Goal: Task Accomplishment & Management: Complete application form

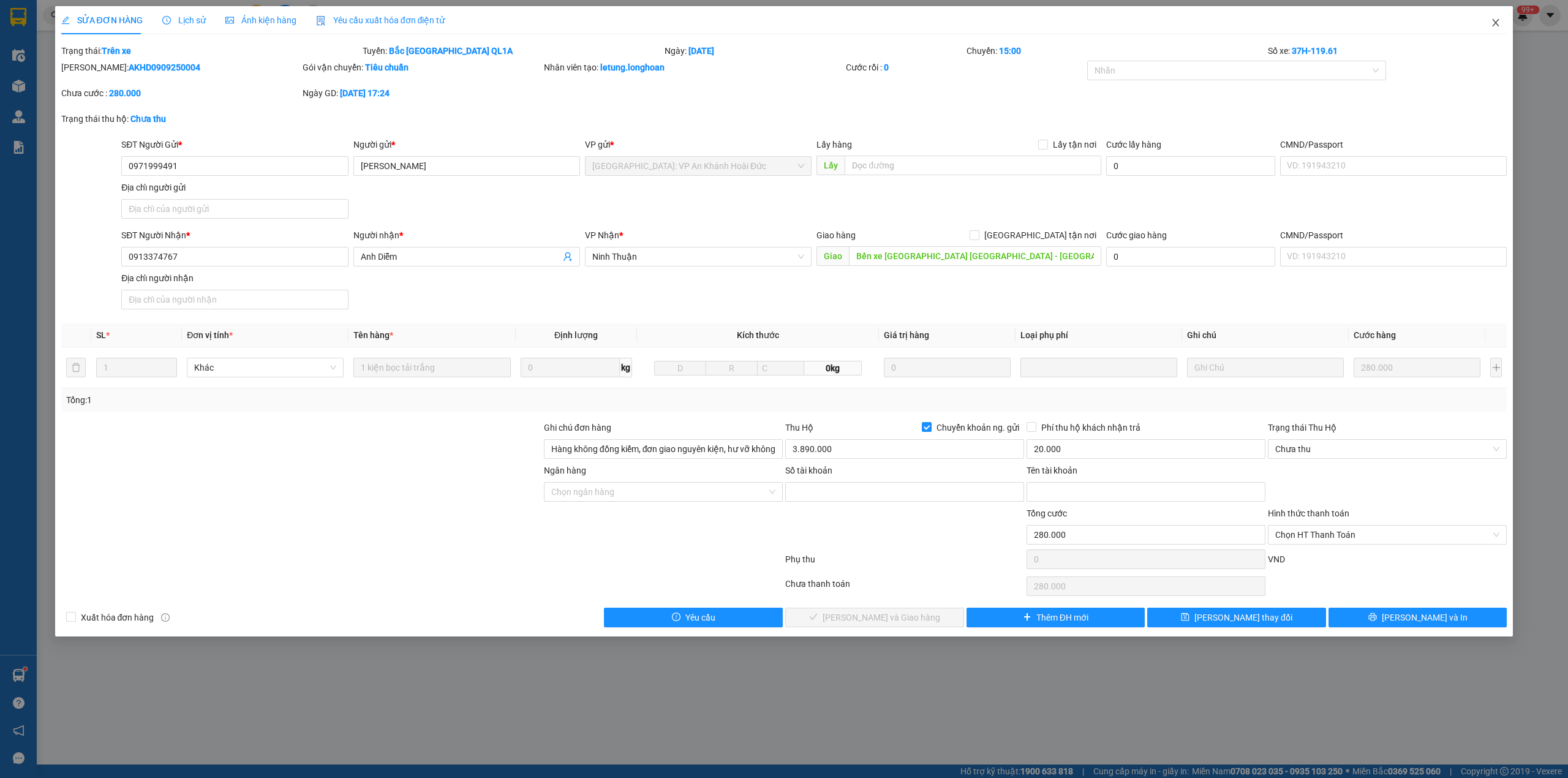
click at [1495, 26] on icon "close" at bounding box center [1496, 23] width 10 height 10
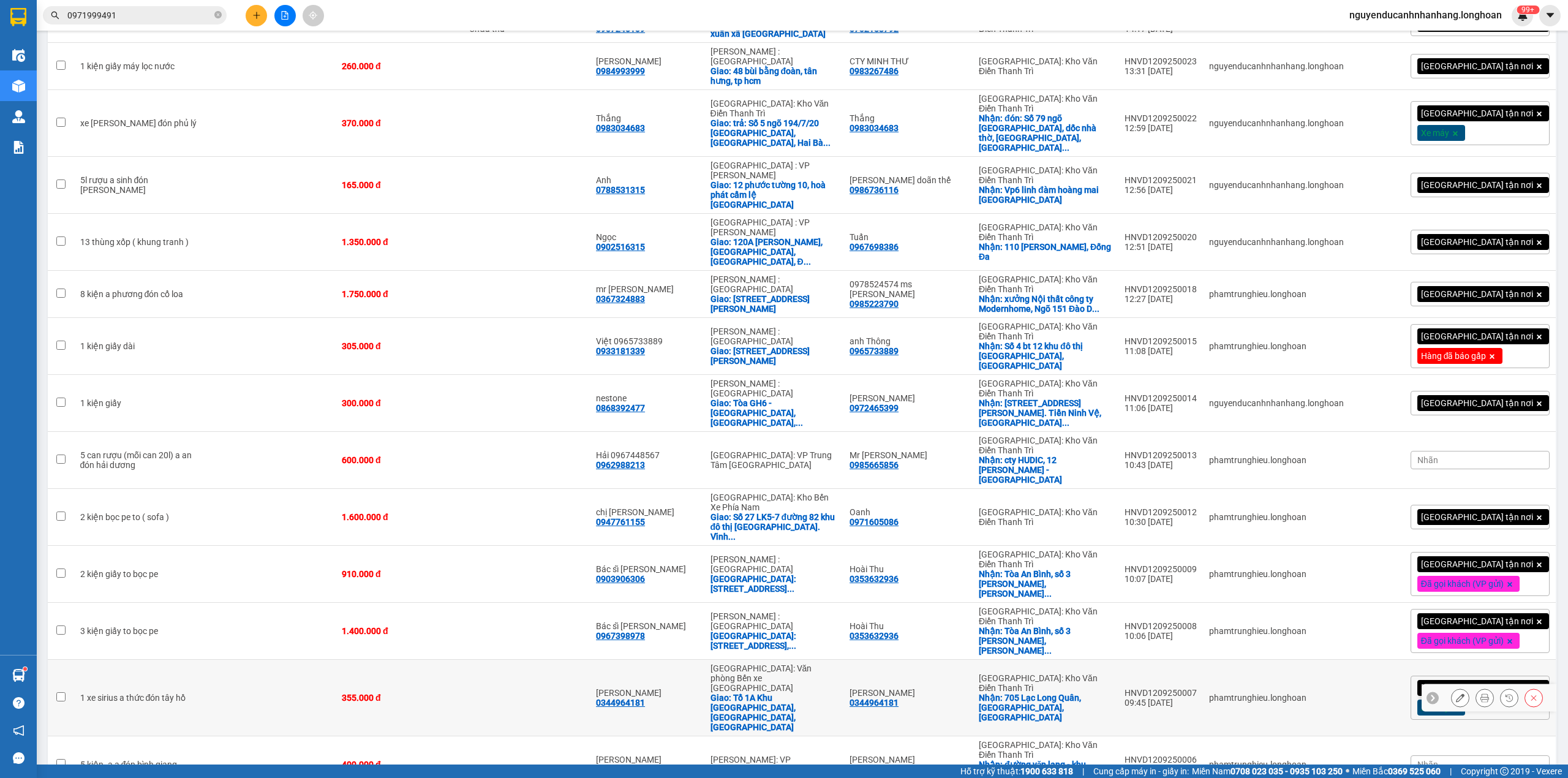
scroll to position [1307, 0]
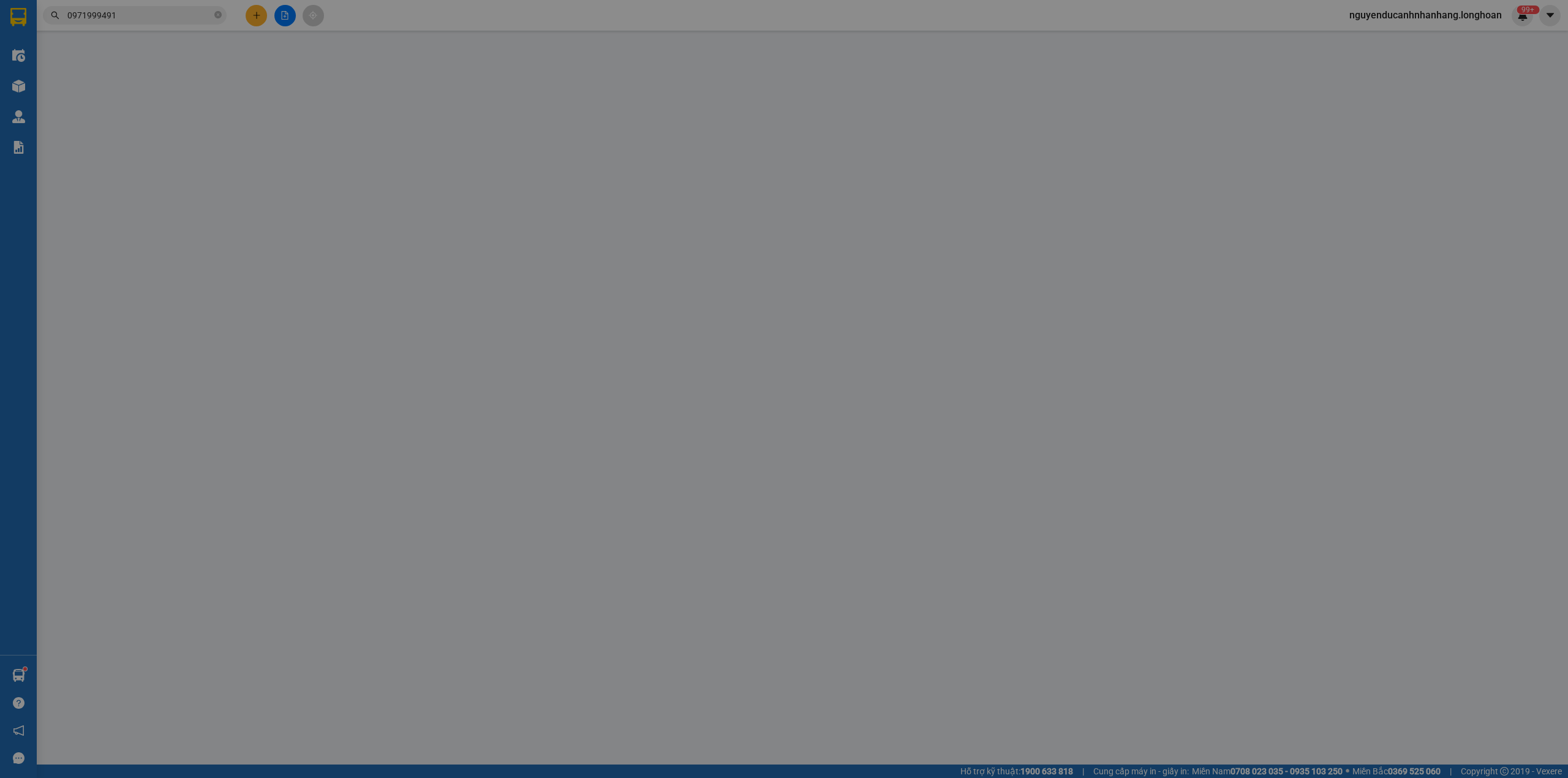
type input "0986532266"
type input "chị [PERSON_NAME]"
checkbox input "true"
type input "62 [PERSON_NAME], [GEOGRAPHIC_DATA]"
type input "0385522866"
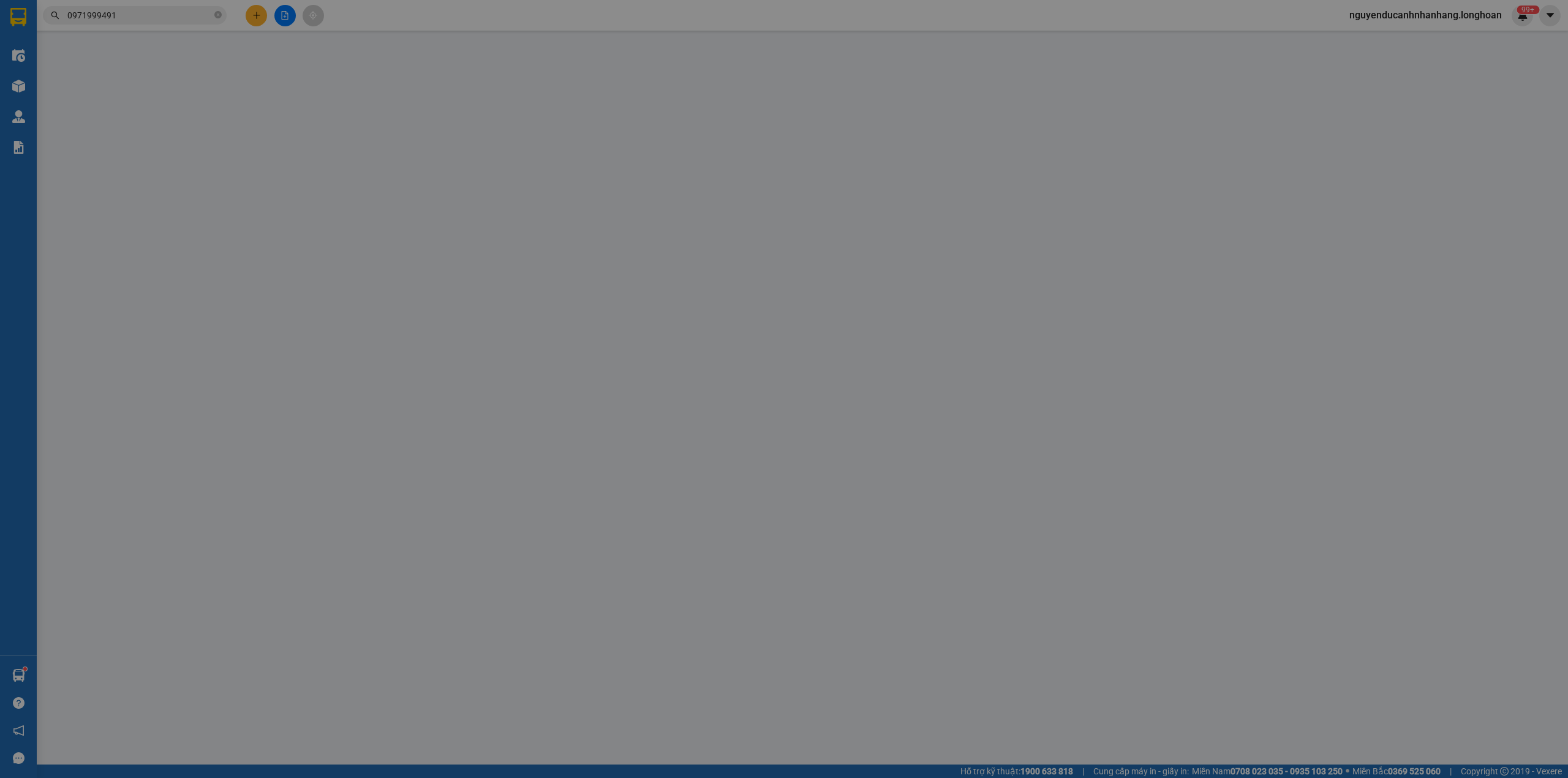
type input "[PERSON_NAME]"
checkbox input "true"
type input "Ký túc xá Sinh Viên đường [PERSON_NAME] giao với đường [PERSON_NAME] ,[GEOGRAPH…"
type input "320.000"
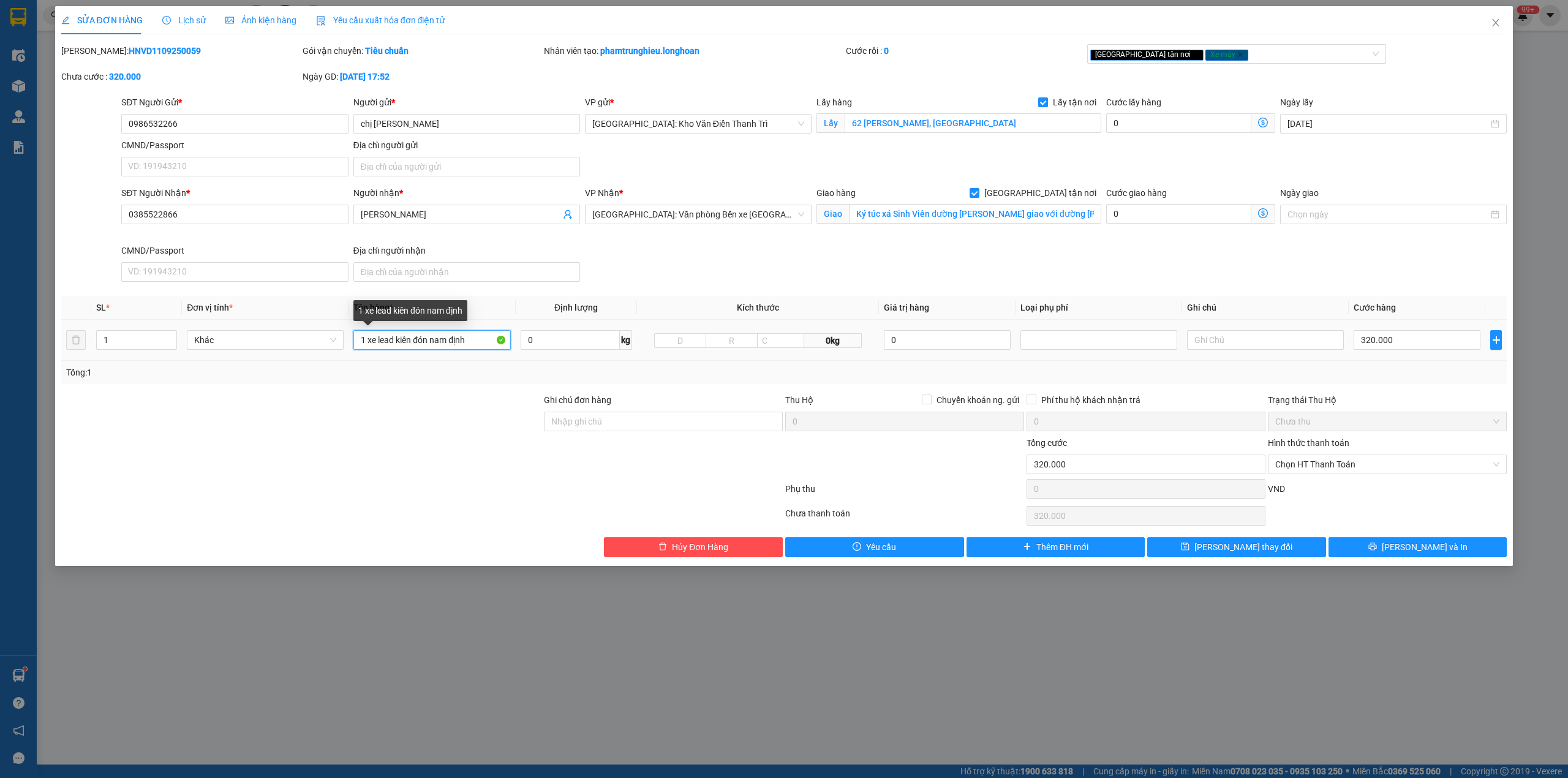
drag, startPoint x: 397, startPoint y: 343, endPoint x: 528, endPoint y: 353, distance: 131.4
click at [528, 353] on tr "1 Khác 1 xe lead kiên đón nam định 0 kg 0kg 0 320.000" at bounding box center [784, 340] width 1446 height 41
type input "1 xe lead 18B1-33571"
click at [599, 429] on input "Ghi chú đơn hàng" at bounding box center [663, 421] width 239 height 20
type input "2"
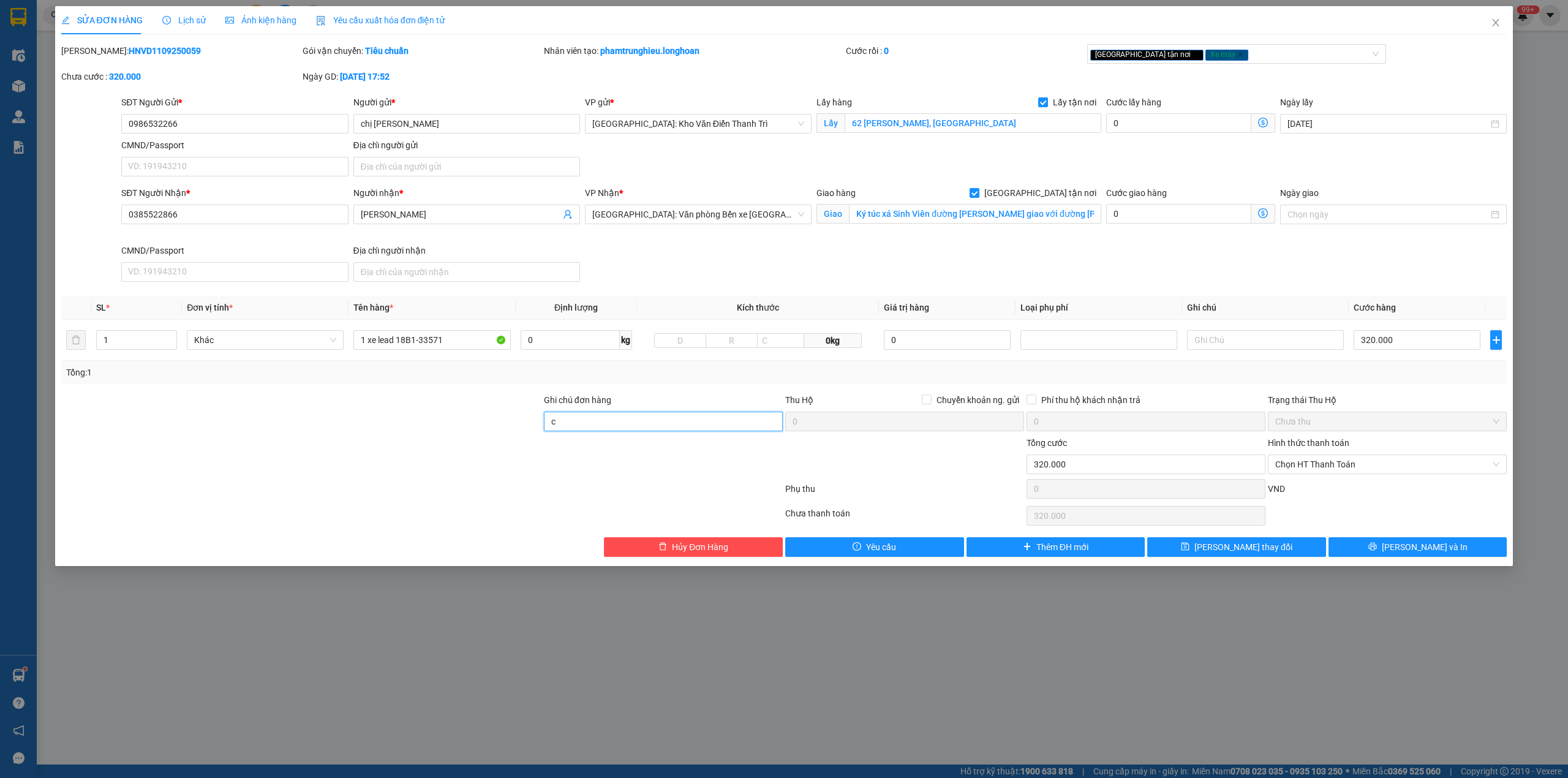
type input "chìa khóa quấn tay lái không cavet"
click at [474, 484] on div at bounding box center [422, 491] width 724 height 25
click at [1280, 62] on div "[GEOGRAPHIC_DATA] tận nơi Xe máy" at bounding box center [1236, 53] width 299 height 20
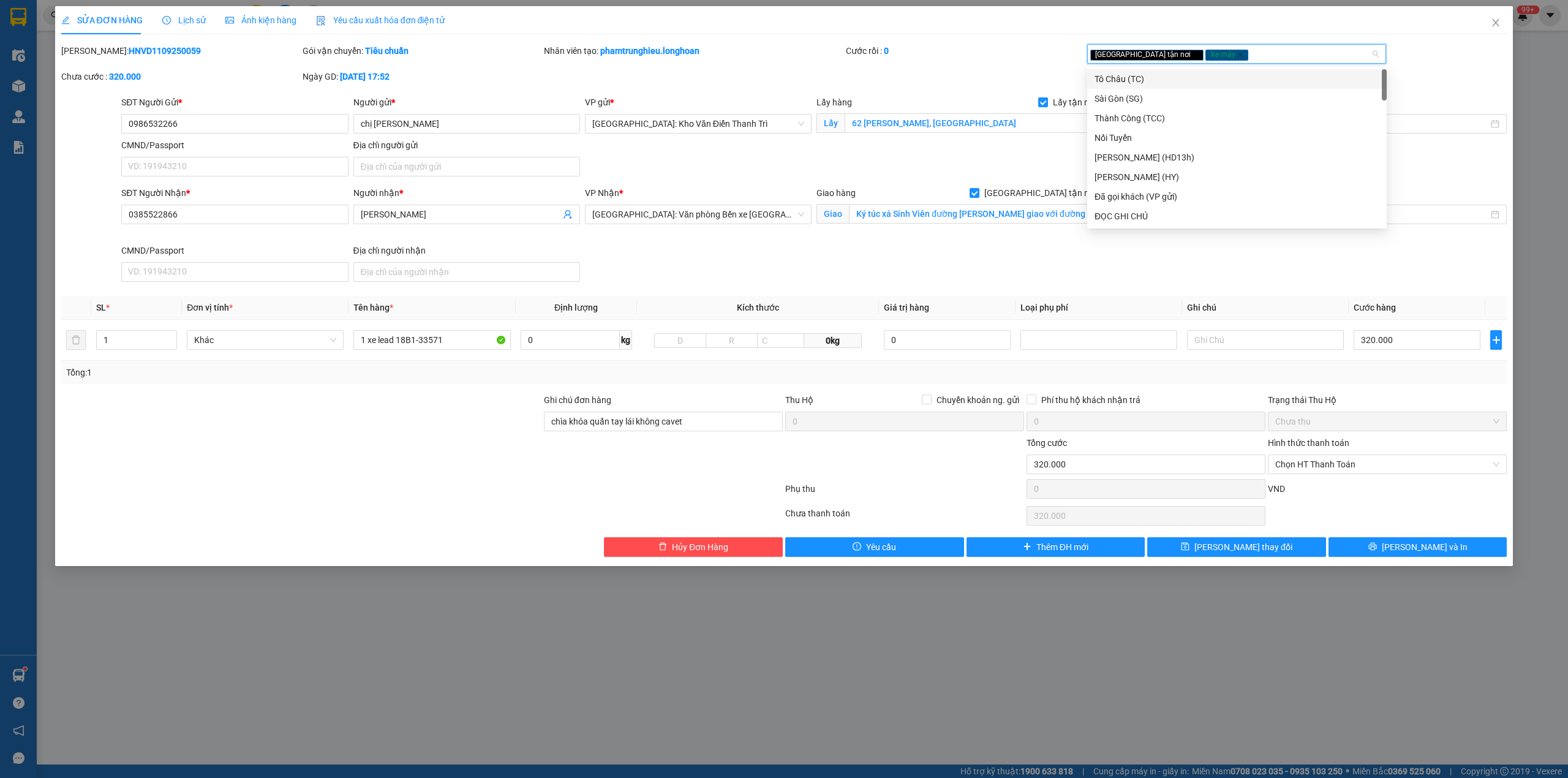
click at [1249, 78] on div "Tô Châu (TC)" at bounding box center [1237, 79] width 285 height 14
click at [1302, 55] on icon "close" at bounding box center [1304, 55] width 4 height 4
click at [960, 61] on div "Cước rồi : 0" at bounding box center [965, 57] width 241 height 26
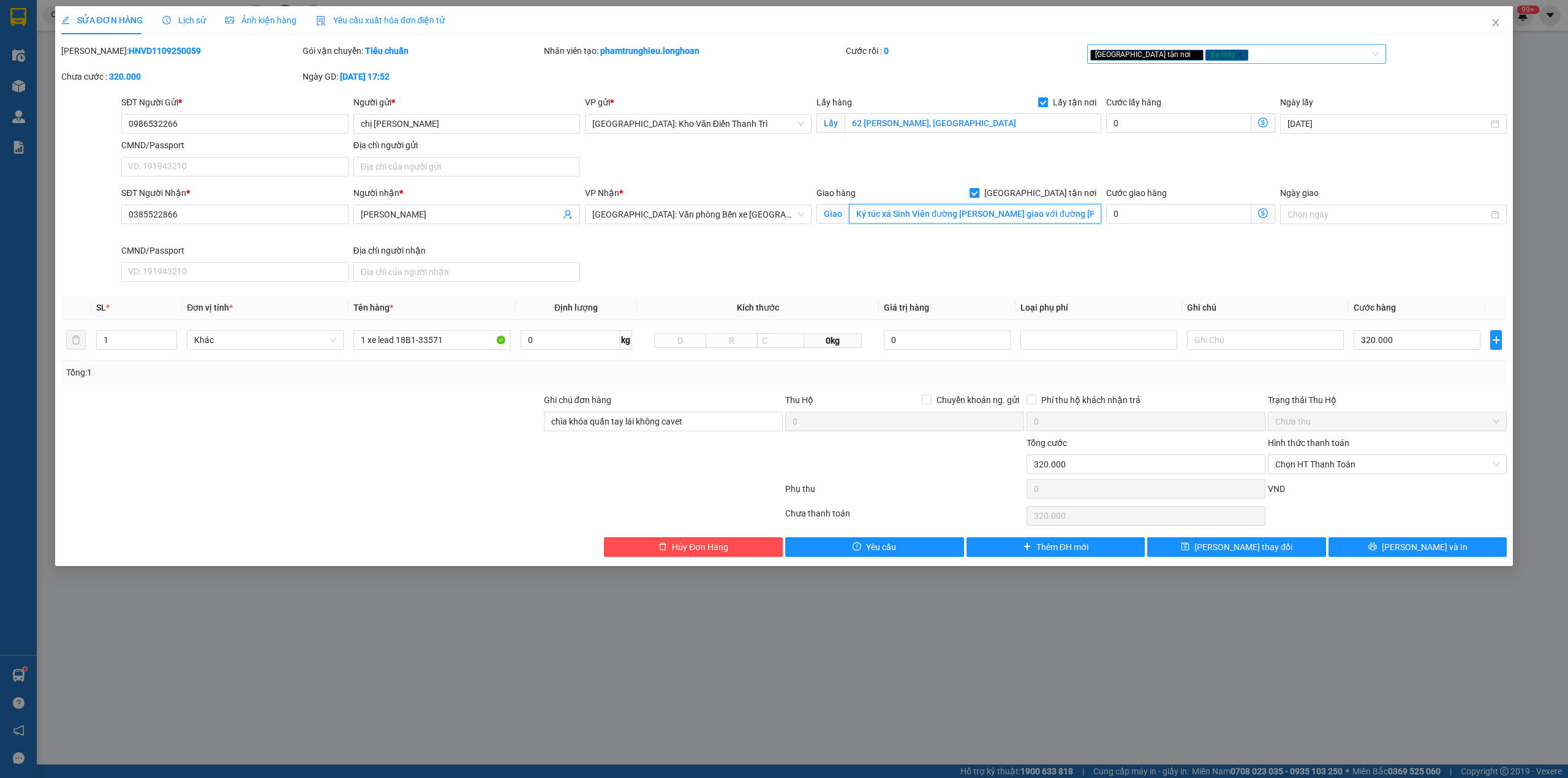
click at [1042, 216] on input "Ký túc xá Sinh Viên đường [PERSON_NAME] giao với đường [PERSON_NAME] ,[GEOGRAPH…" at bounding box center [975, 214] width 252 height 20
click at [1054, 221] on input "Ký túc xá Sinh Viên đường [PERSON_NAME] giao với đường [PERSON_NAME] ,[GEOGRAPH…" at bounding box center [975, 214] width 252 height 20
click at [1432, 551] on span "[PERSON_NAME] và In" at bounding box center [1425, 547] width 86 height 14
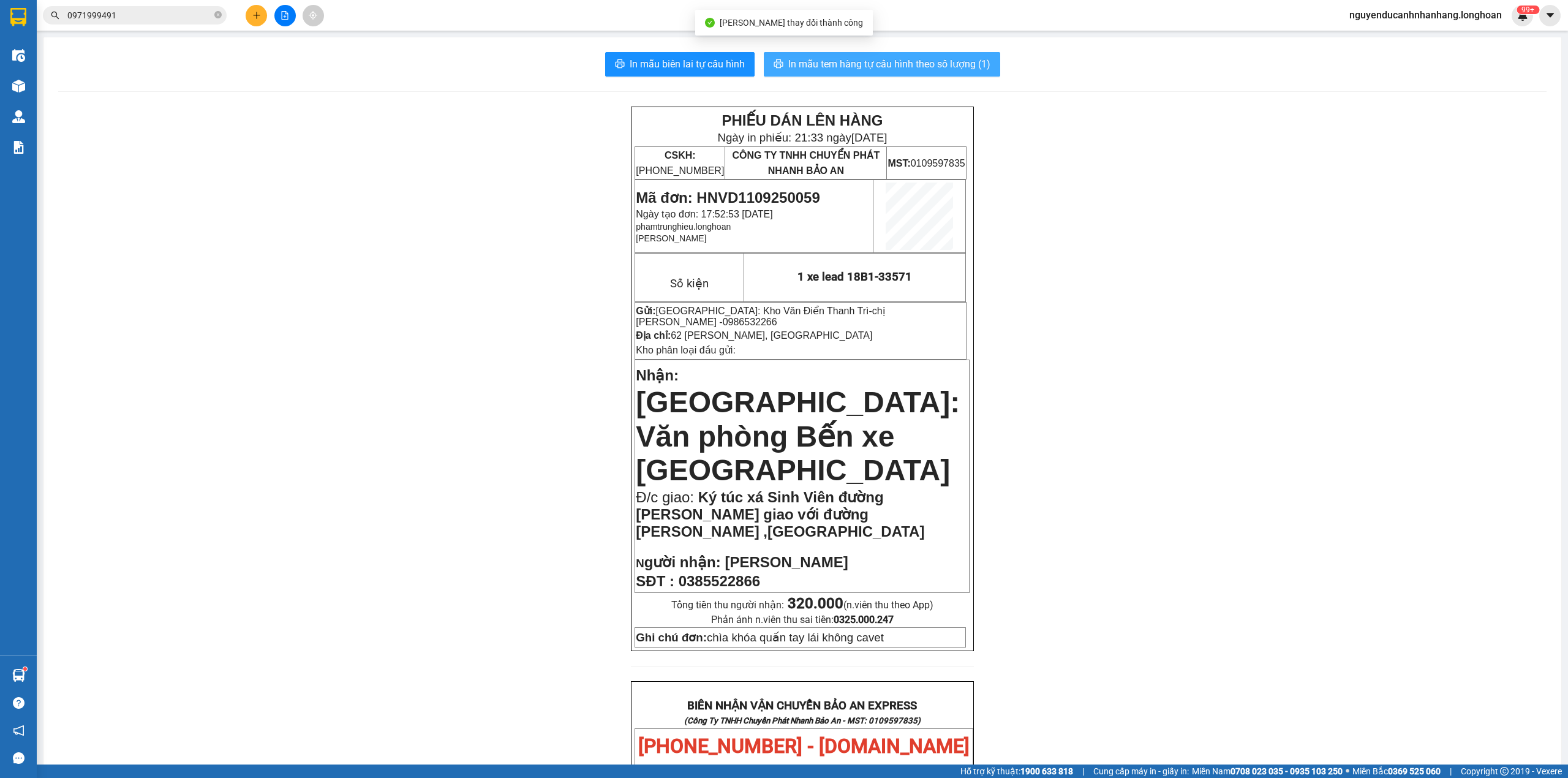
click at [832, 64] on span "In mẫu tem hàng tự cấu hình theo số lượng (1)" at bounding box center [889, 64] width 202 height 15
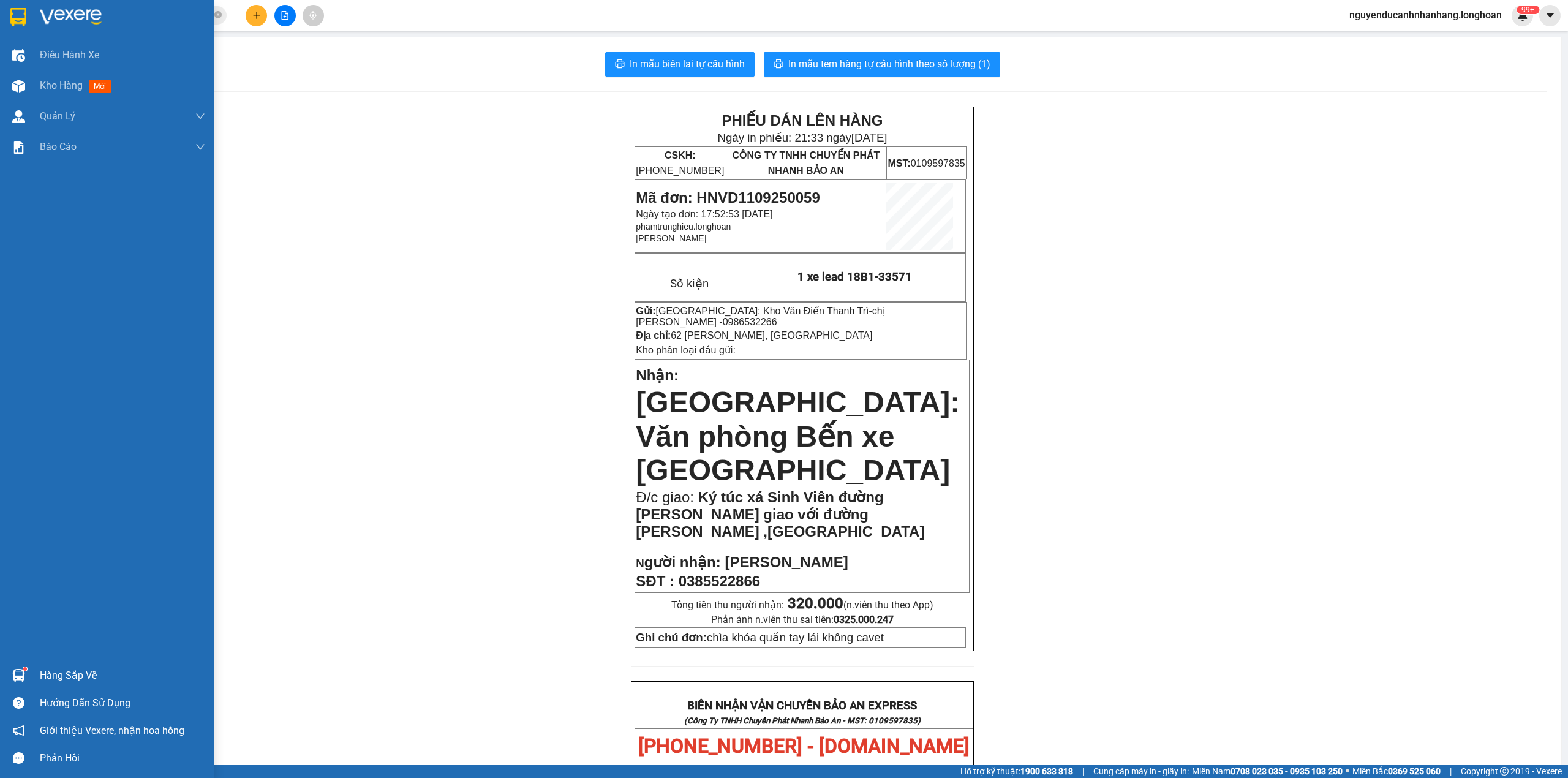
click at [20, 5] on div at bounding box center [107, 20] width 214 height 40
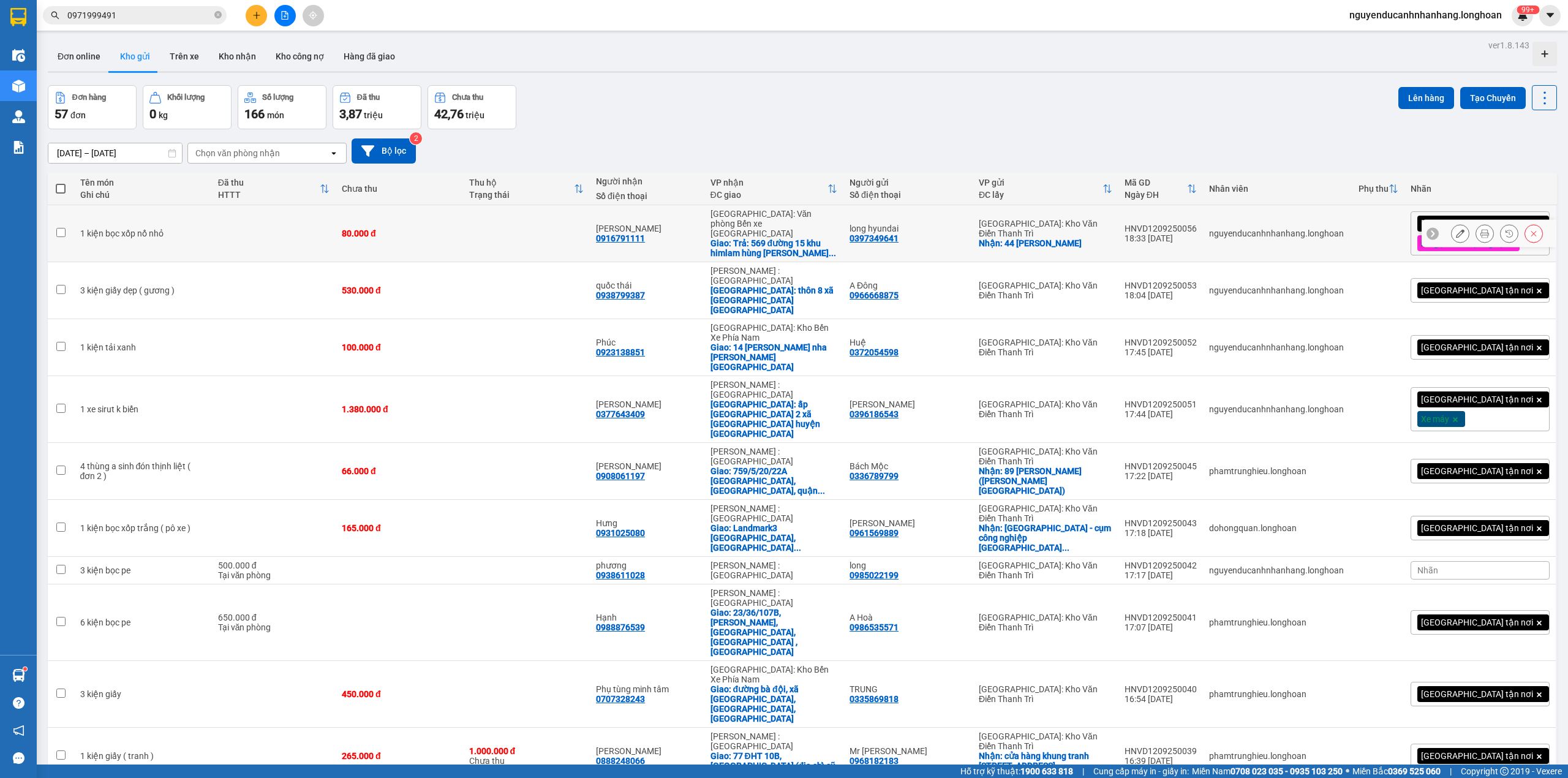
click at [838, 247] on div "Giao: Trả: 569 đường 15 khu [PERSON_NAME] ..." at bounding box center [774, 248] width 127 height 20
checkbox input "true"
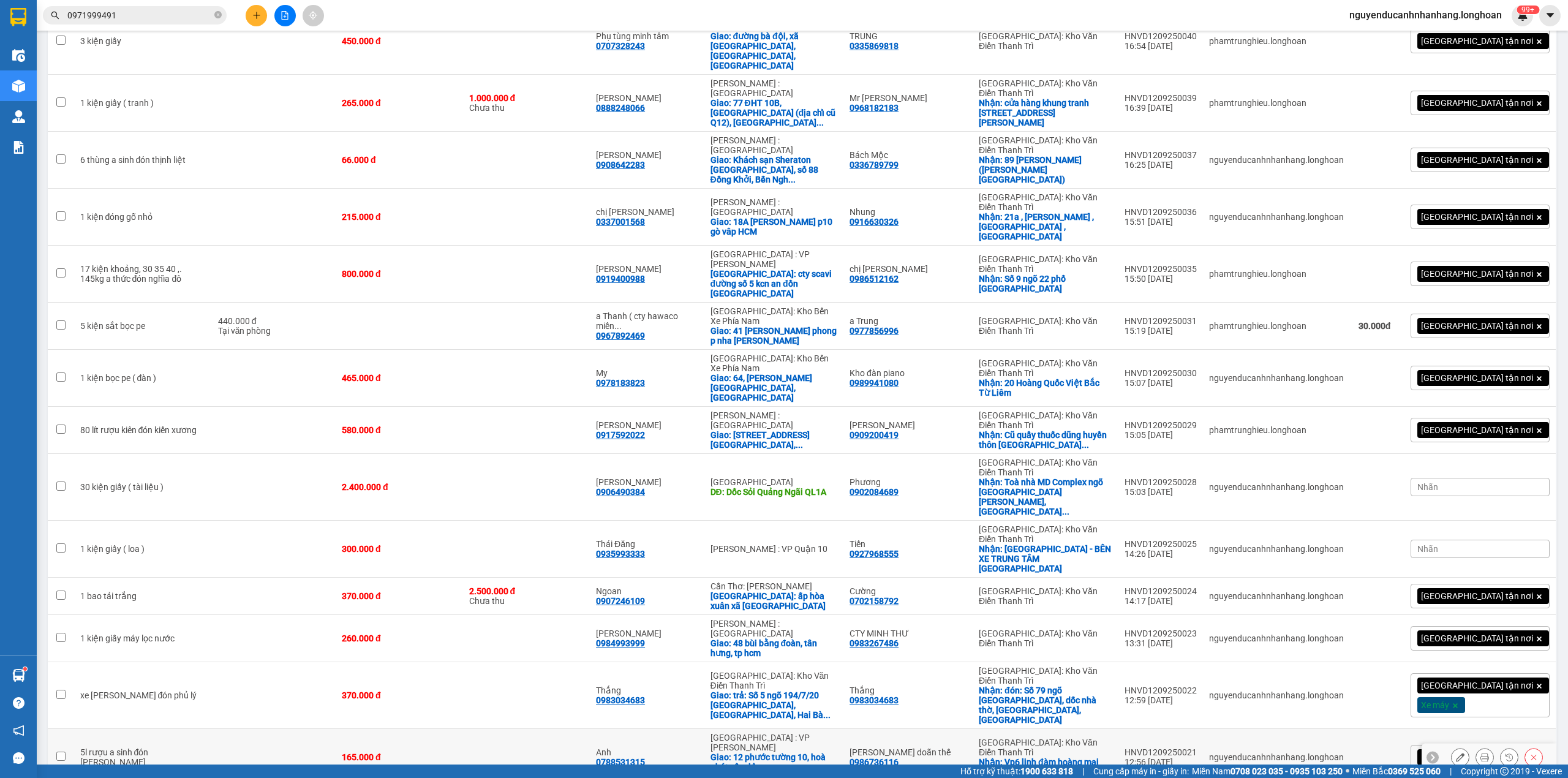
scroll to position [980, 0]
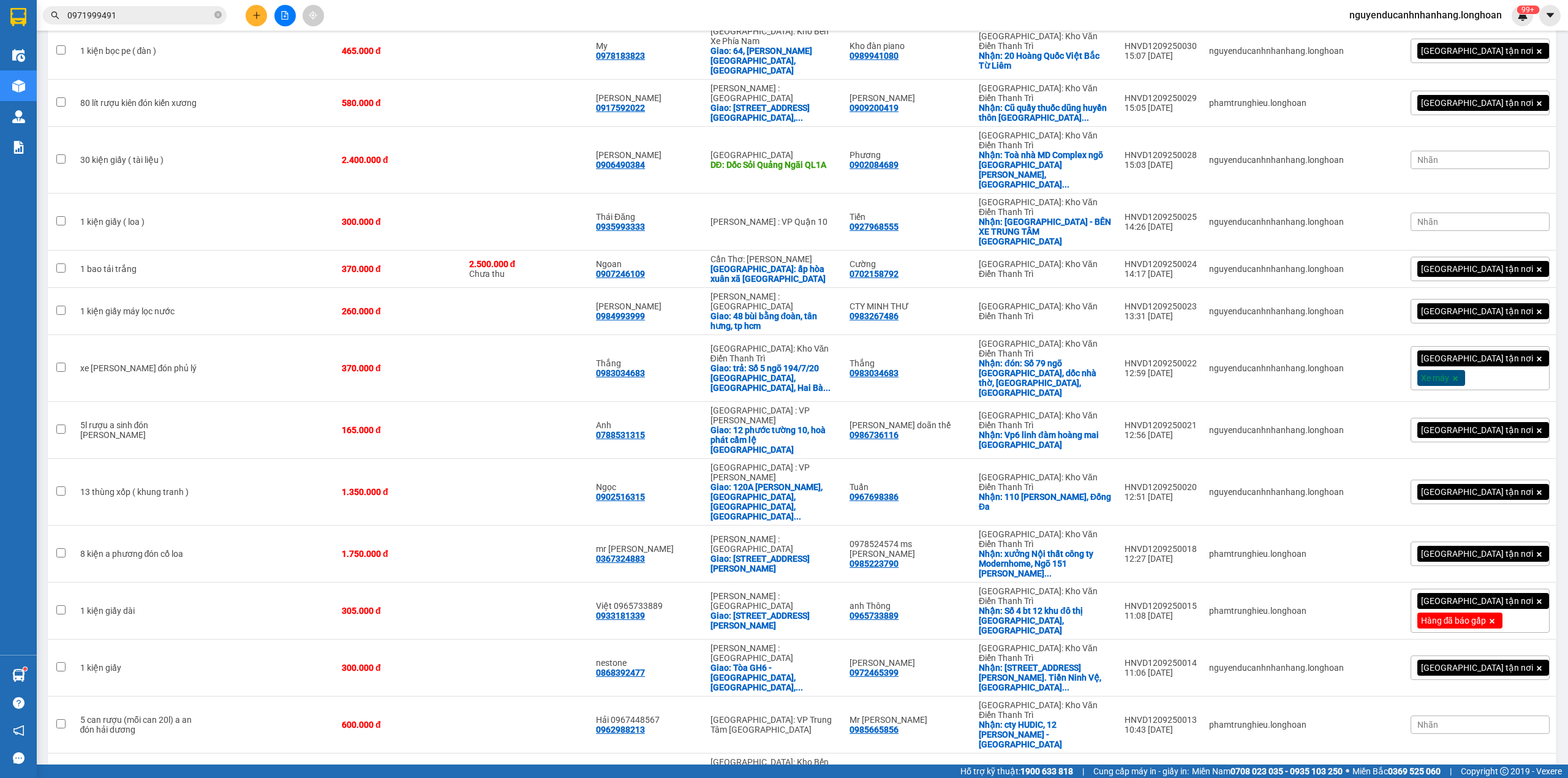
checkbox input "true"
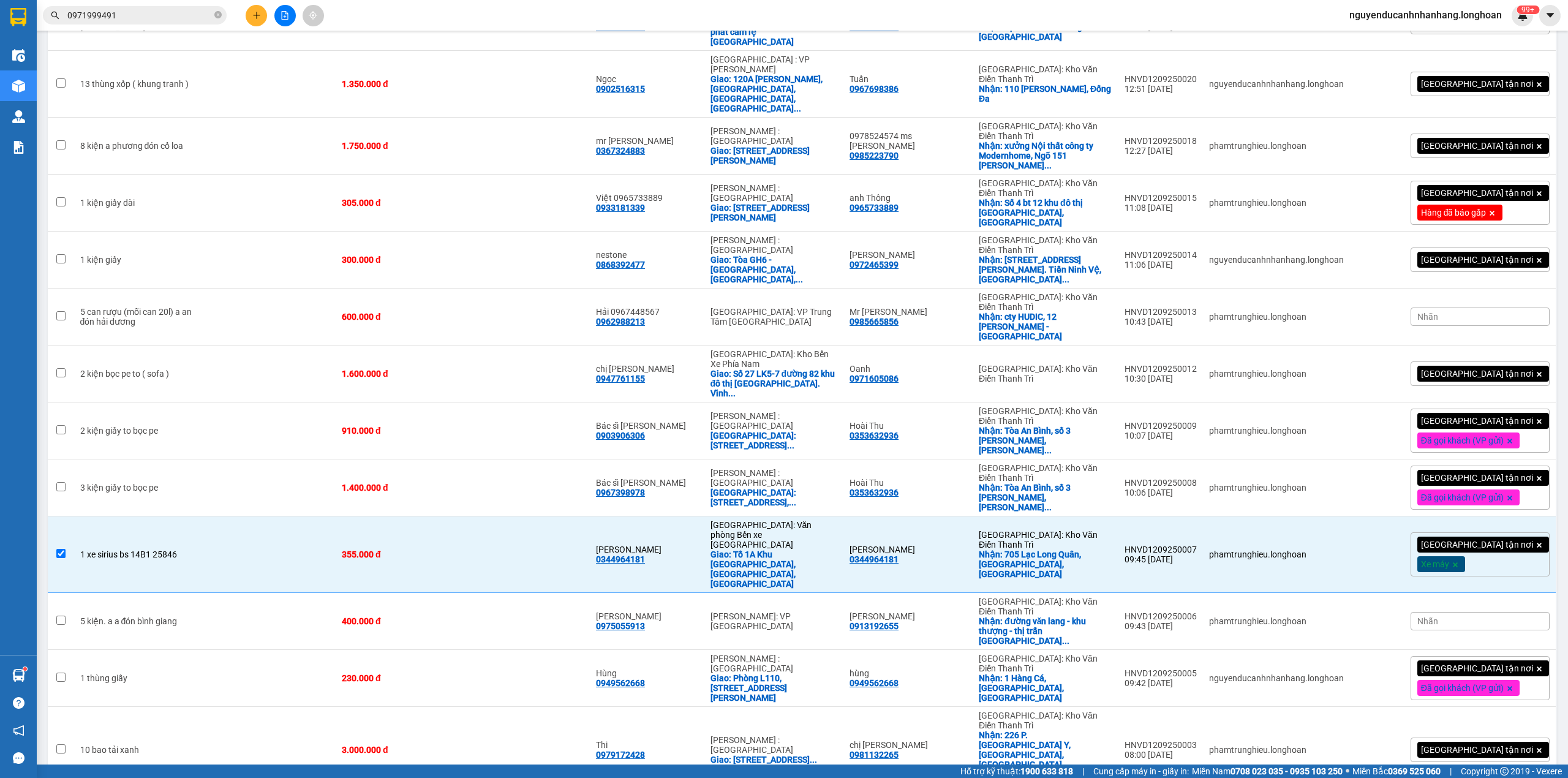
checkbox input "true"
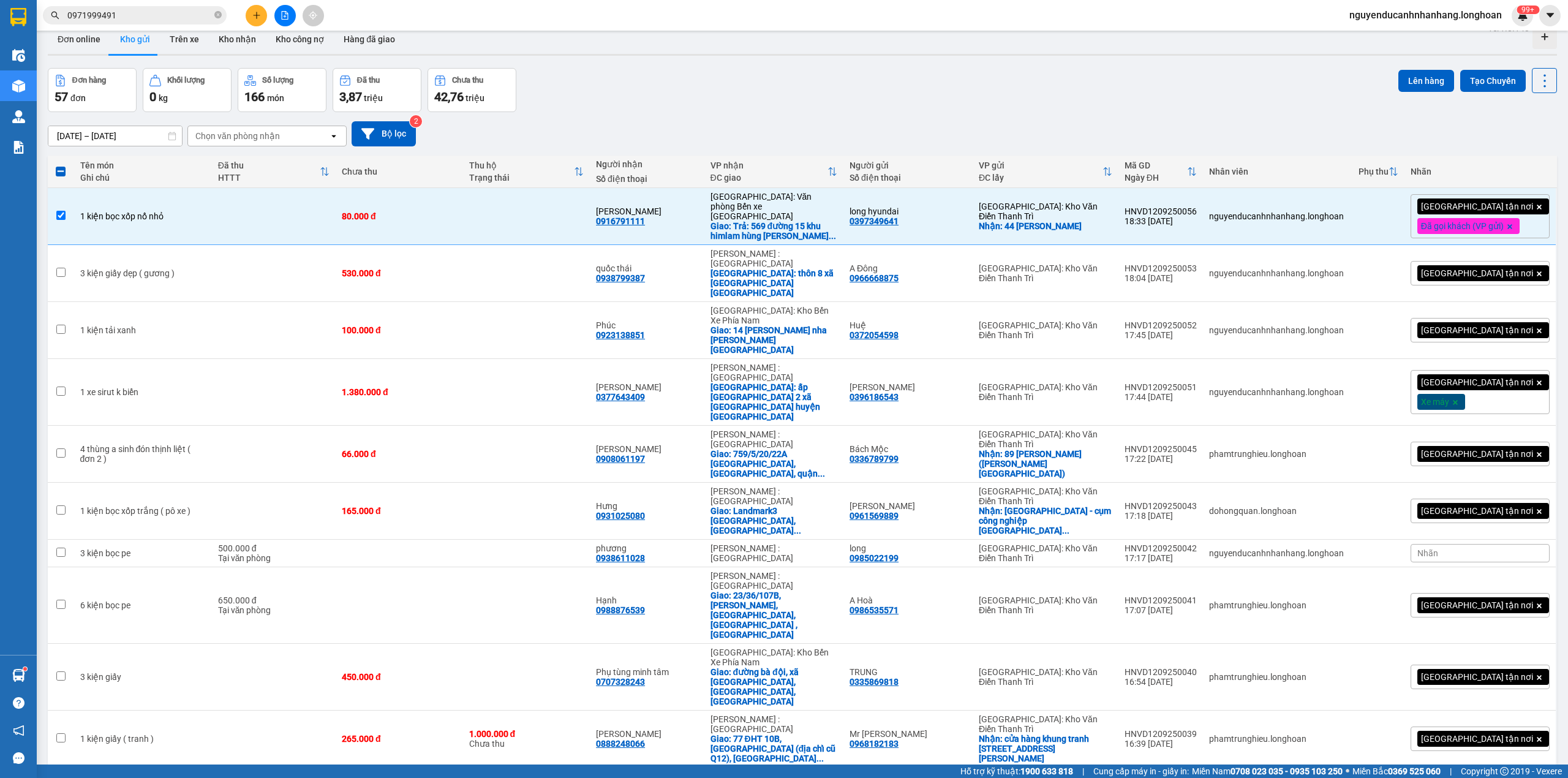
scroll to position [0, 0]
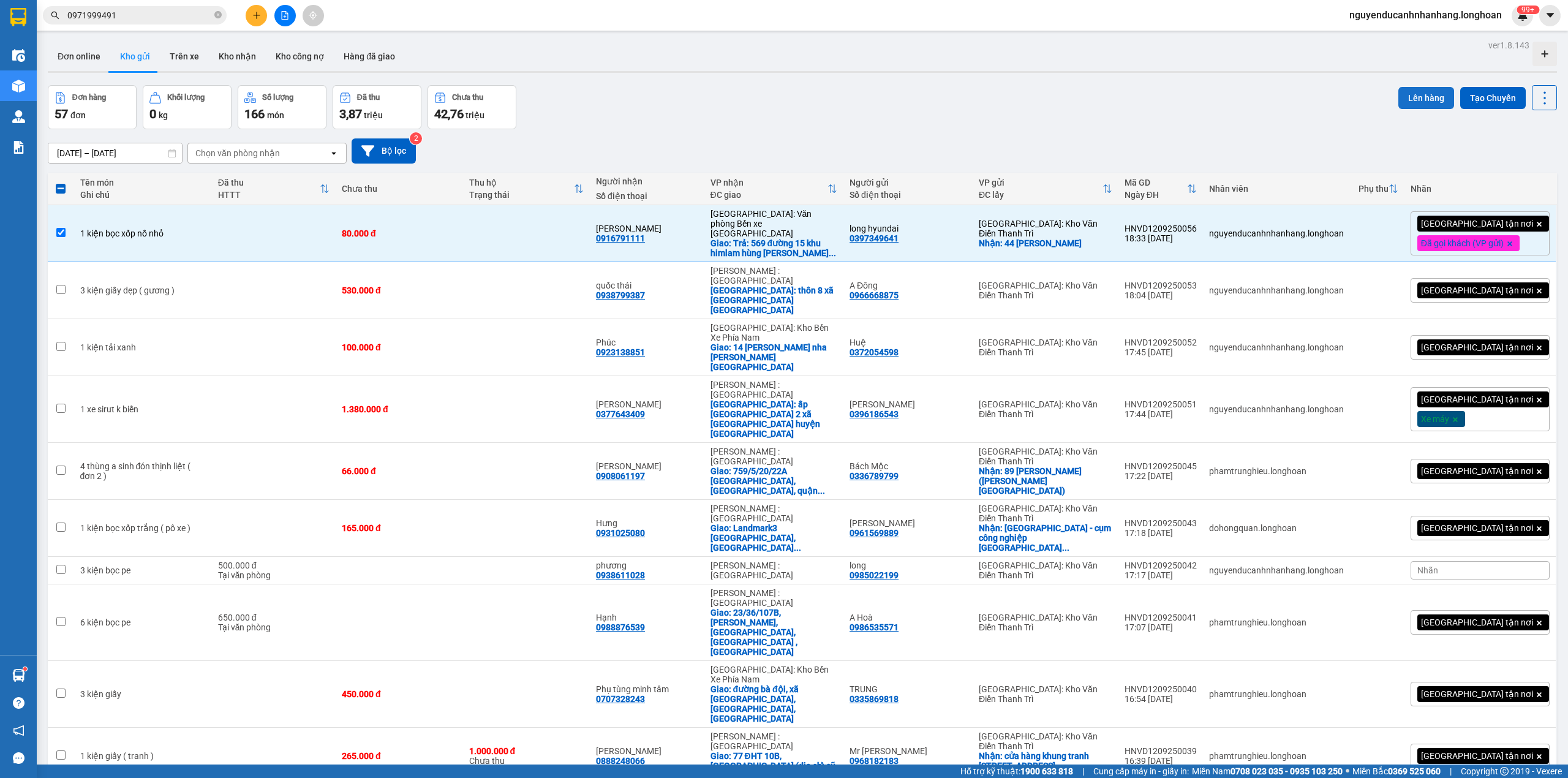
click at [1421, 105] on button "Lên hàng" at bounding box center [1426, 98] width 55 height 22
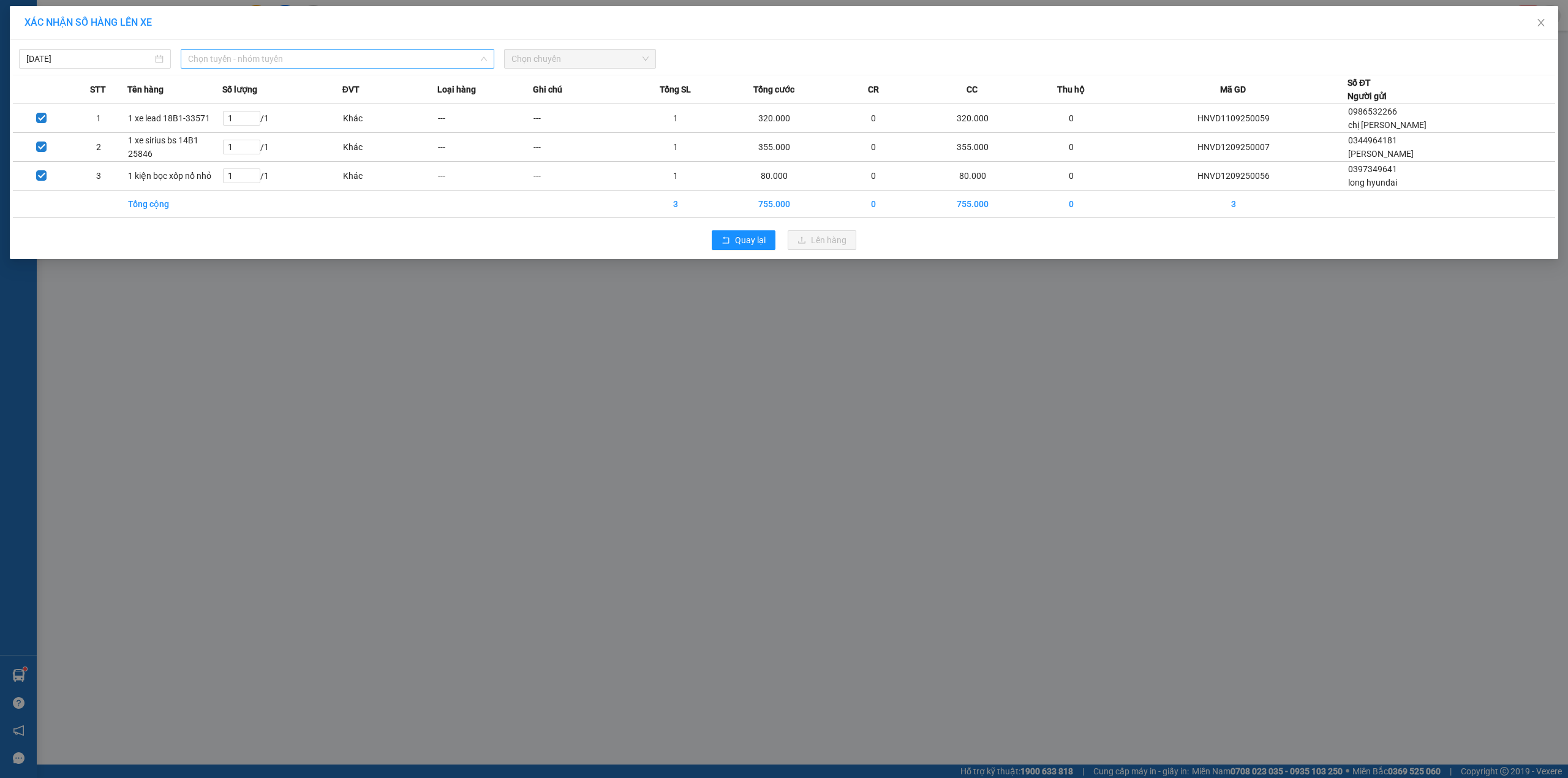
click at [339, 59] on span "Chọn tuyến - nhóm tuyến" at bounding box center [338, 58] width 299 height 18
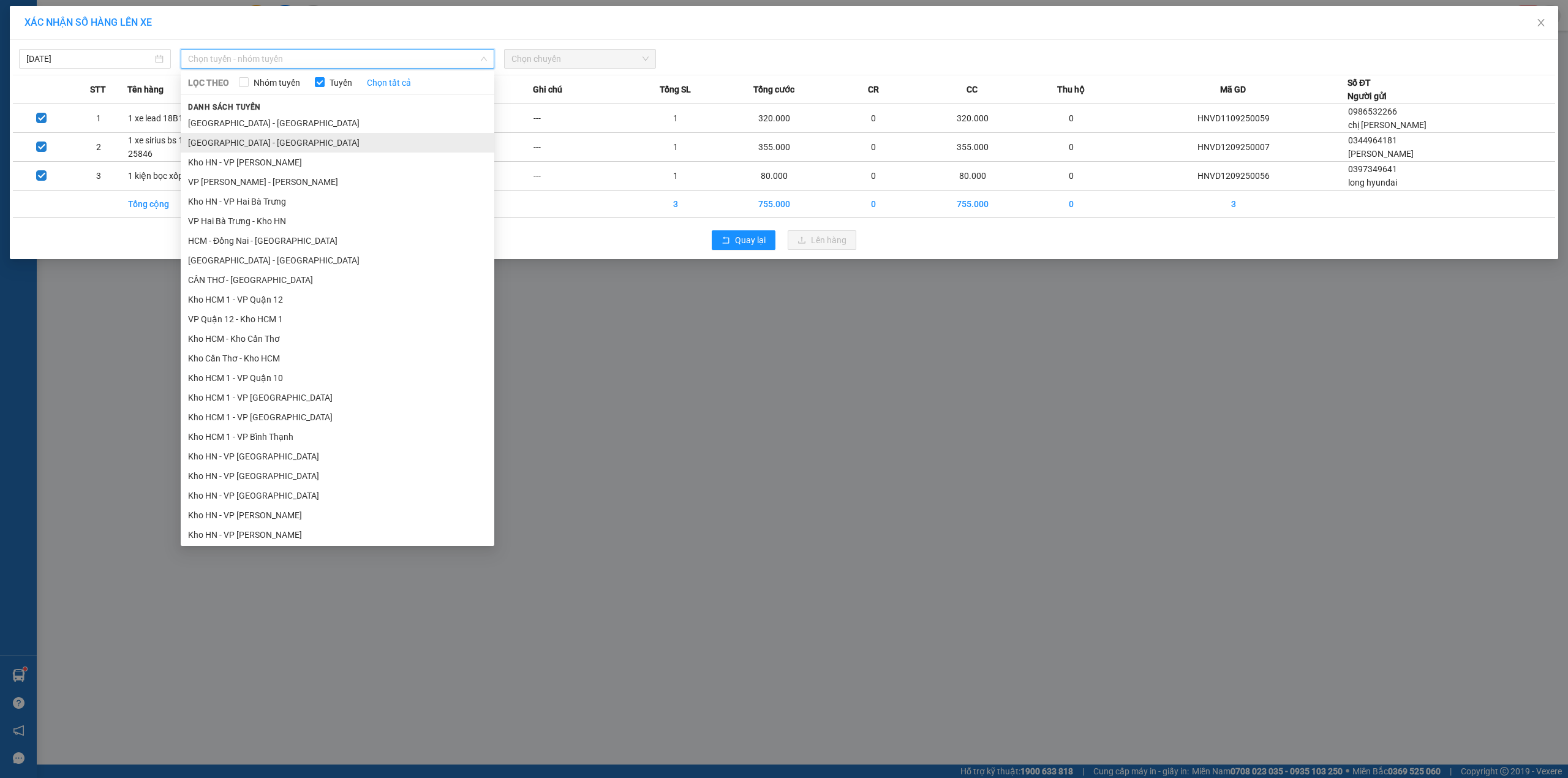
click at [247, 140] on li "[GEOGRAPHIC_DATA] - [GEOGRAPHIC_DATA]" at bounding box center [338, 142] width 314 height 20
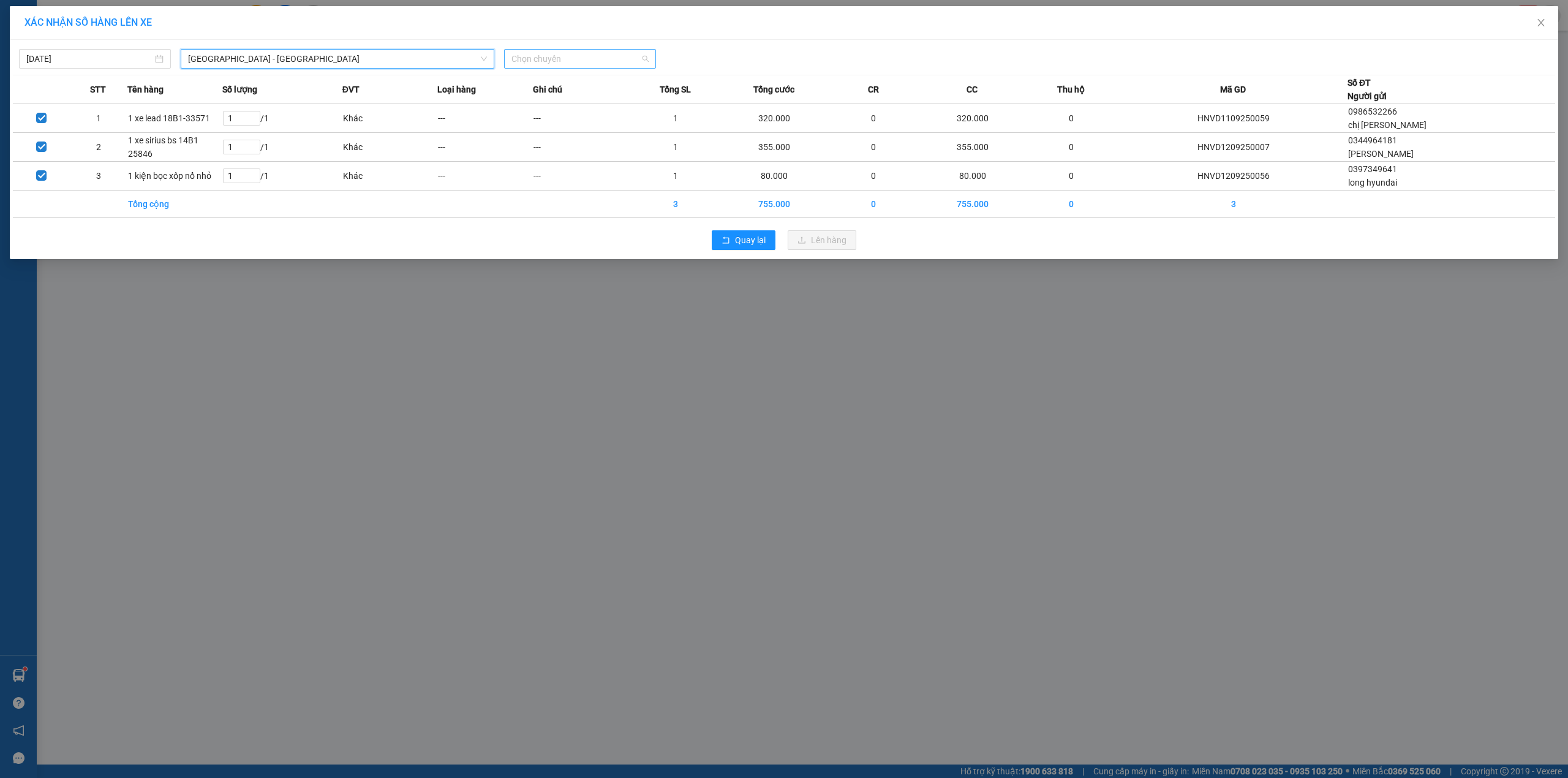
click at [576, 53] on span "Chọn chuyến" at bounding box center [580, 58] width 137 height 18
click at [577, 101] on div "20:00 (TC)" at bounding box center [560, 103] width 96 height 14
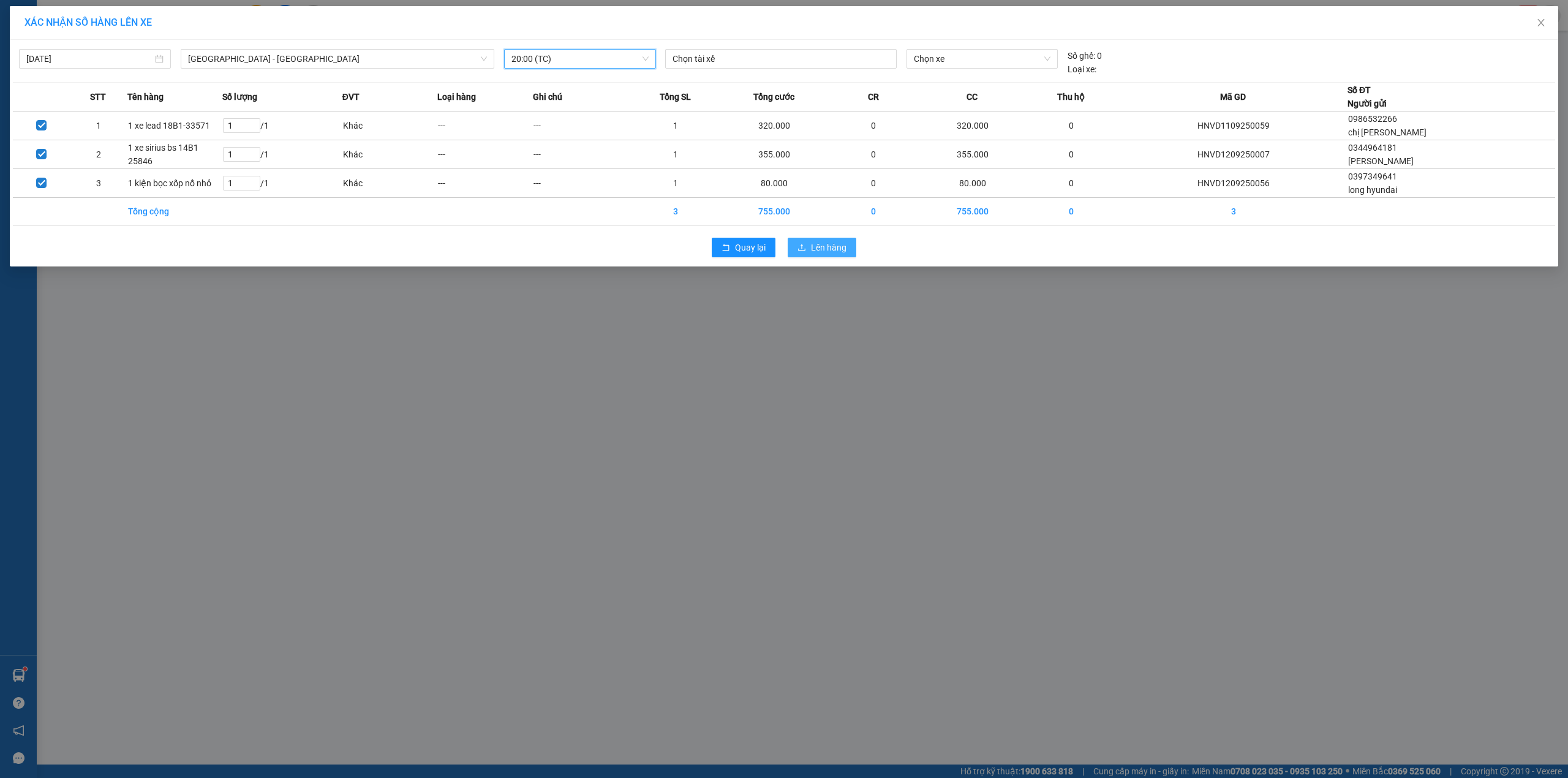
click at [822, 247] on span "Lên hàng" at bounding box center [829, 247] width 36 height 14
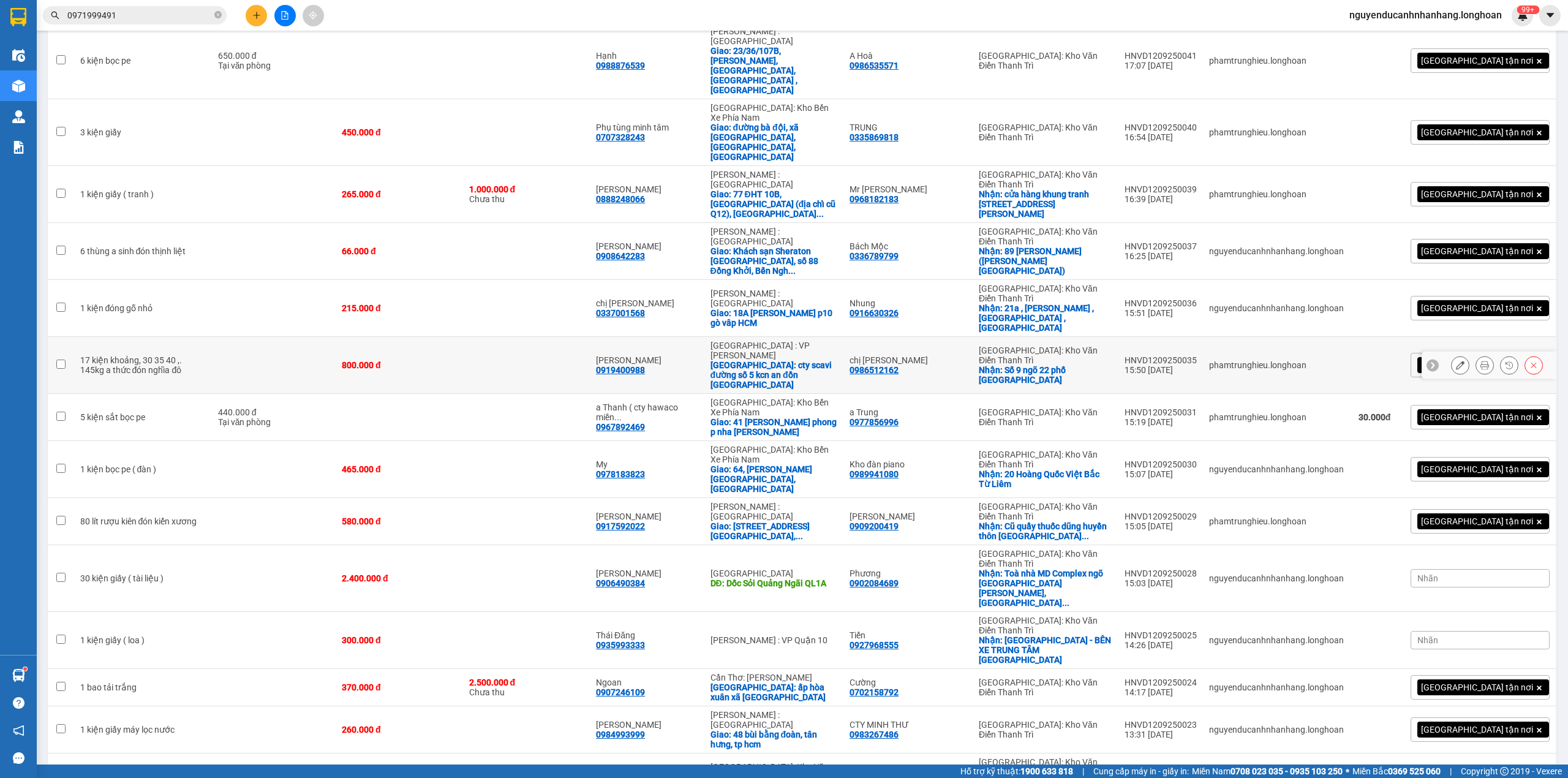
scroll to position [177, 0]
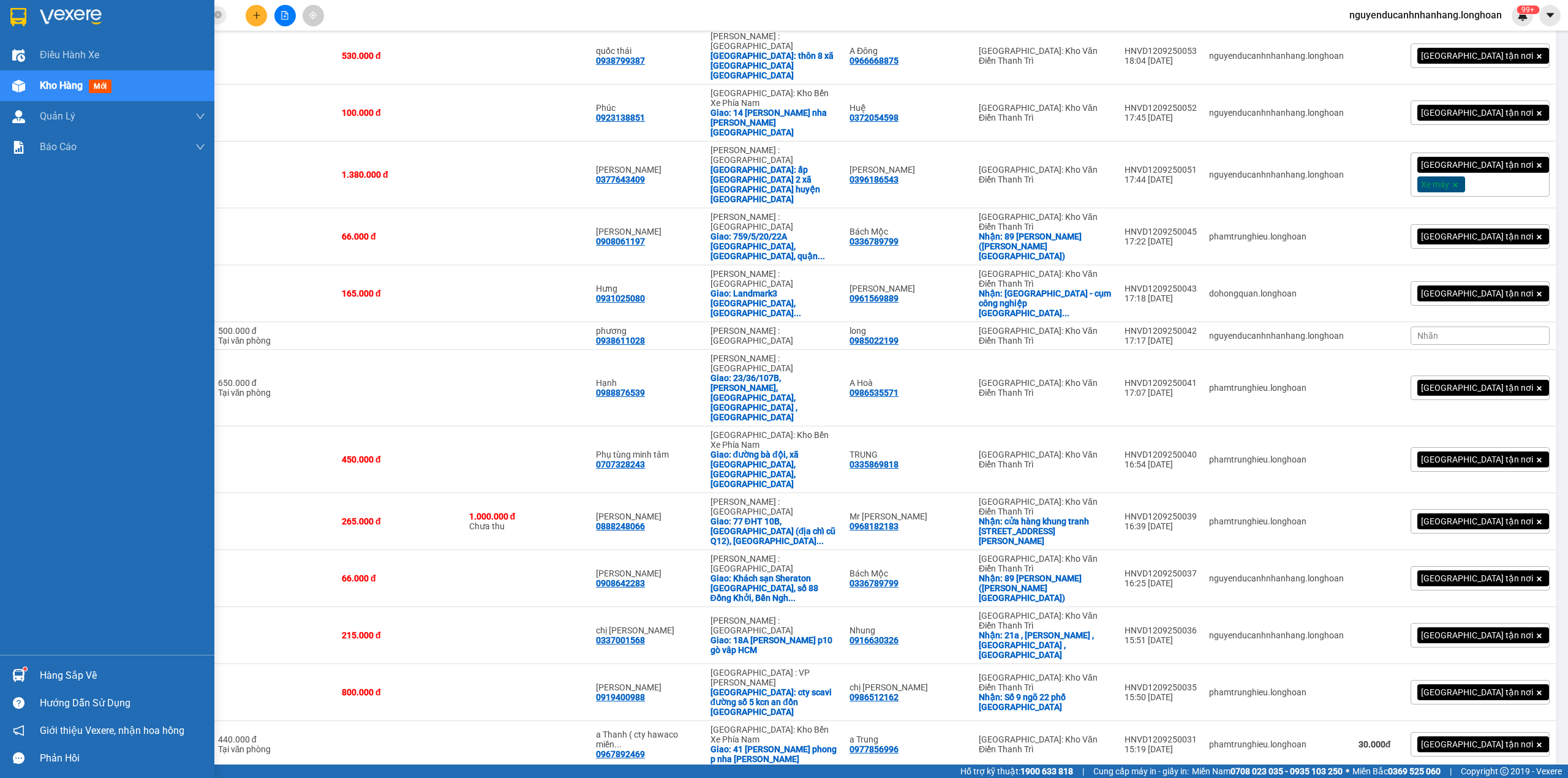
click at [18, 10] on img at bounding box center [18, 17] width 16 height 18
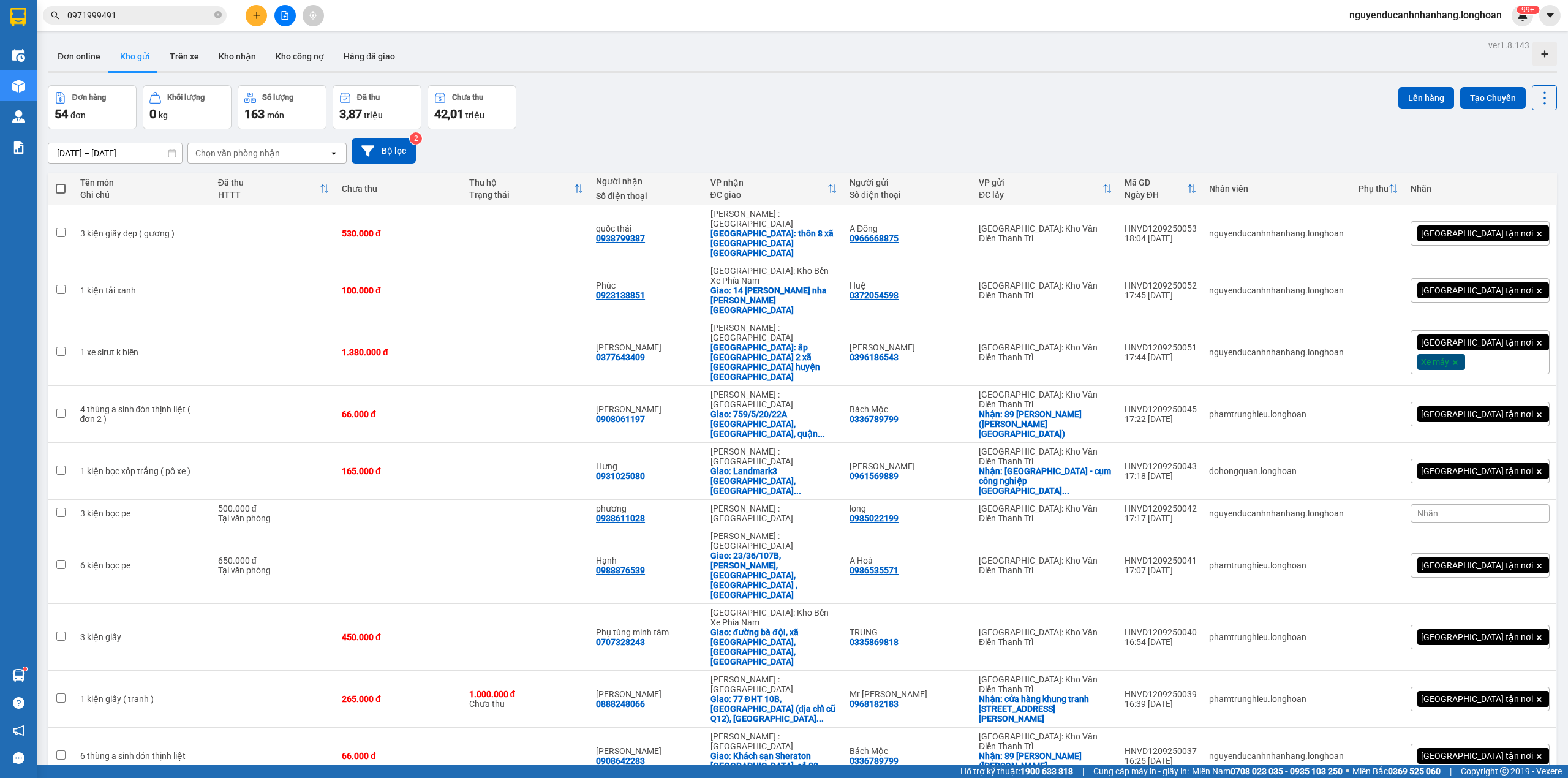
click at [140, 9] on input "0971999491" at bounding box center [139, 16] width 145 height 14
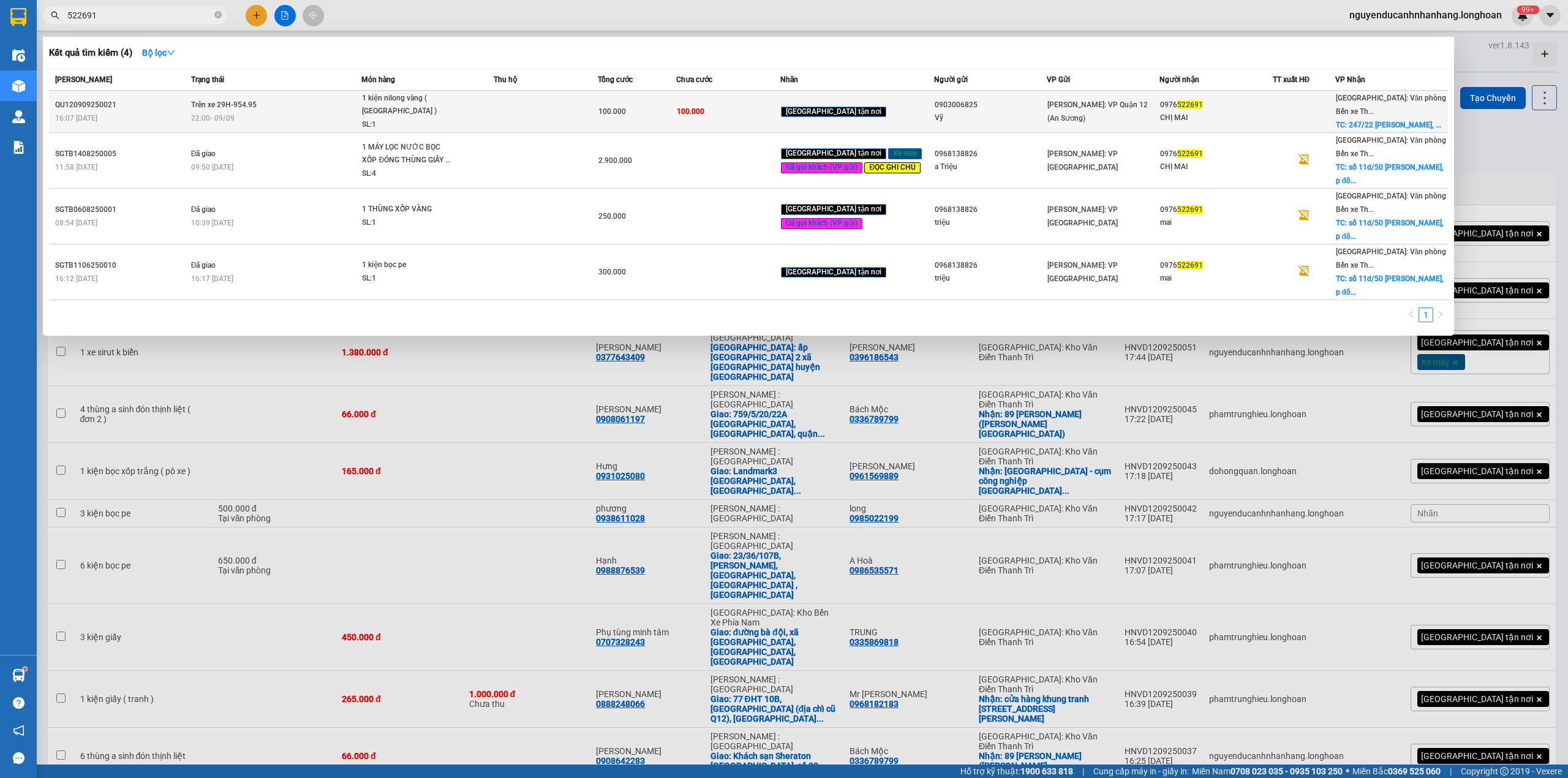
type input "522691"
click at [445, 107] on div "1 kiện nilong vàng ( [GEOGRAPHIC_DATA] )" at bounding box center [408, 105] width 92 height 26
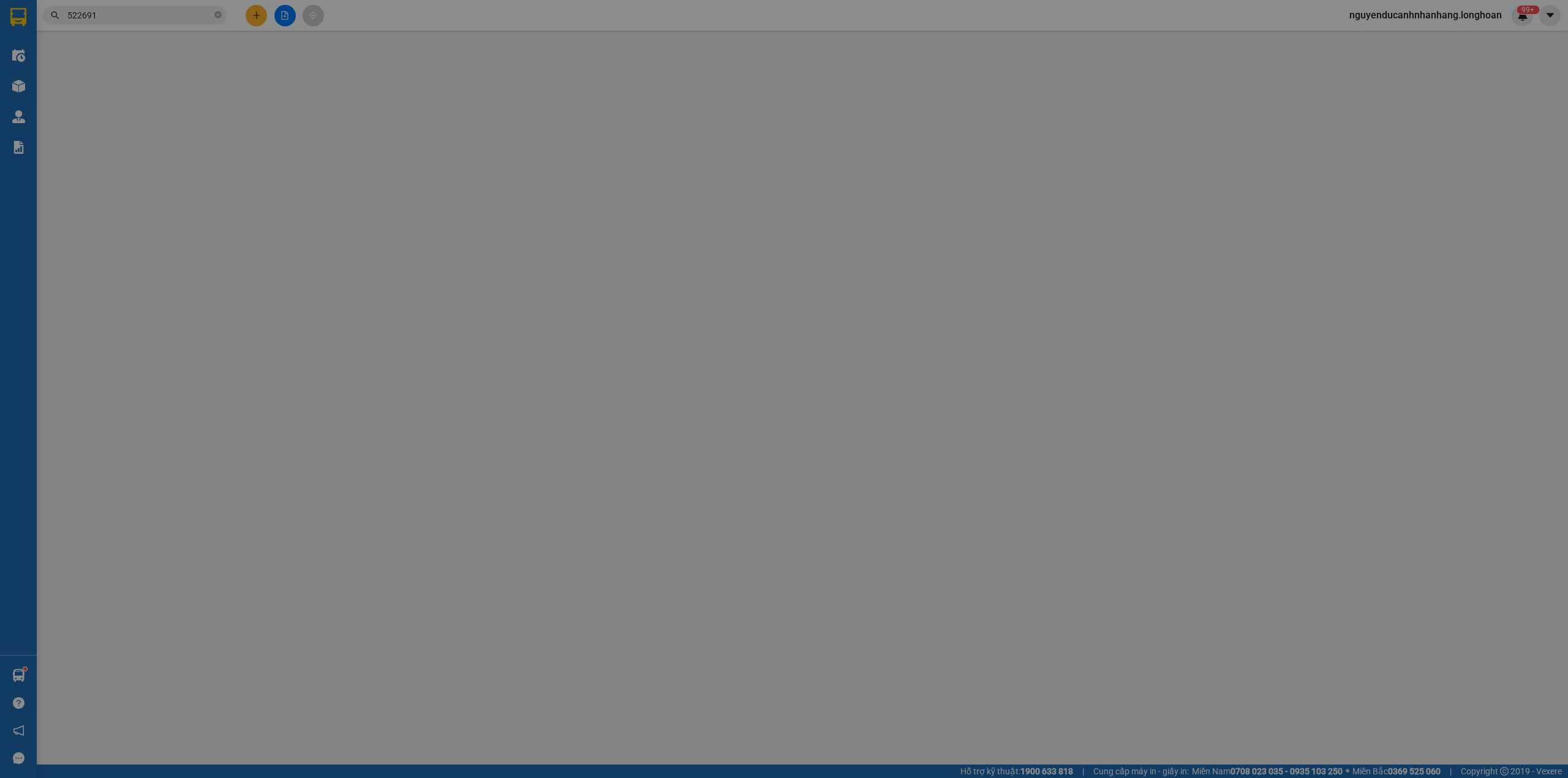
type input "0903006825"
type input "Vỹ"
type input "0976522691"
type input "CHỊ MAI"
checkbox input "true"
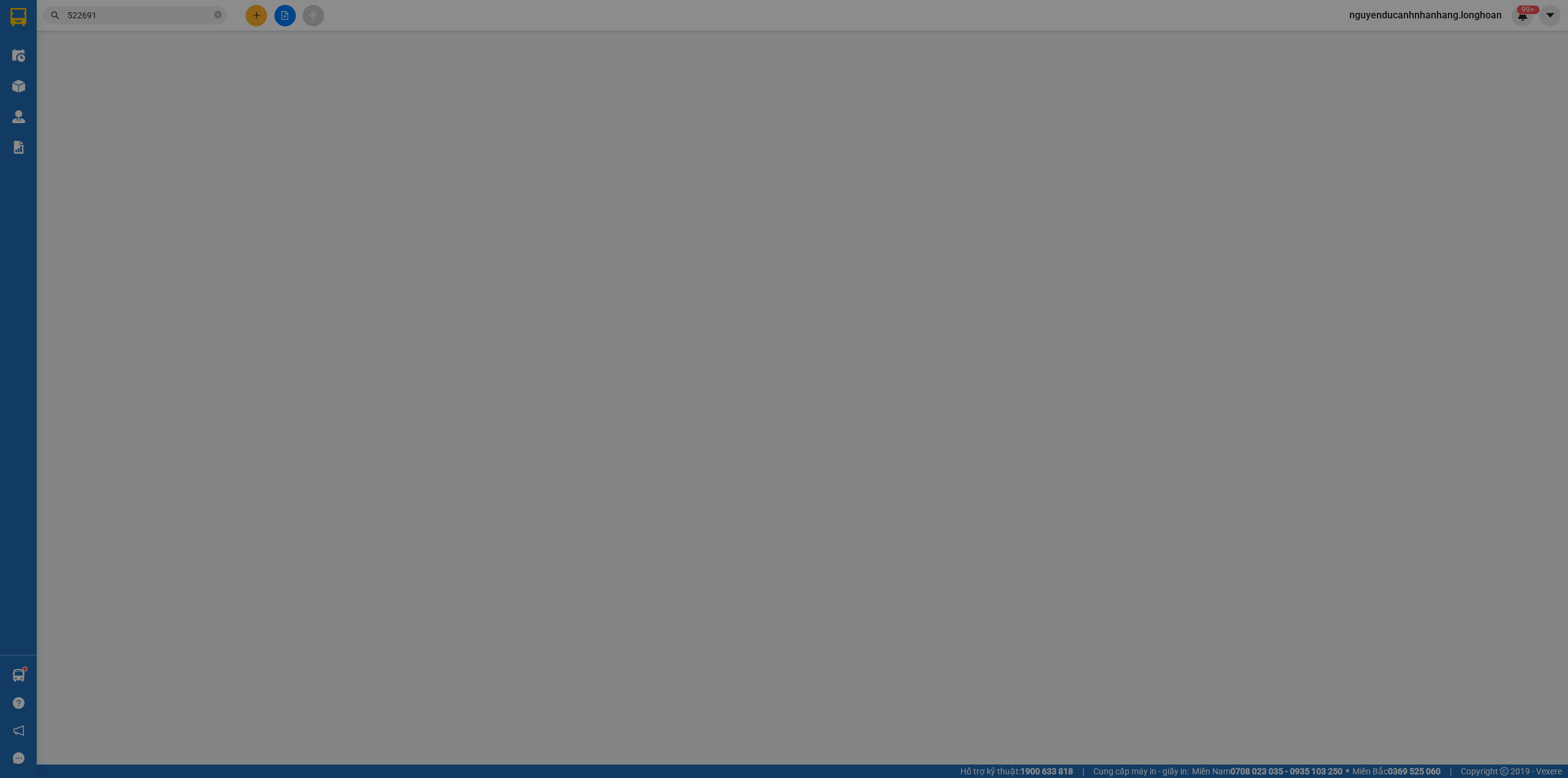
type input "247/22 [PERSON_NAME], [PERSON_NAME], [GEOGRAPHIC_DATA]"
type input "nhận theo kiện - hư hỏng ko chịu trách nhiệm"
type input "100.000"
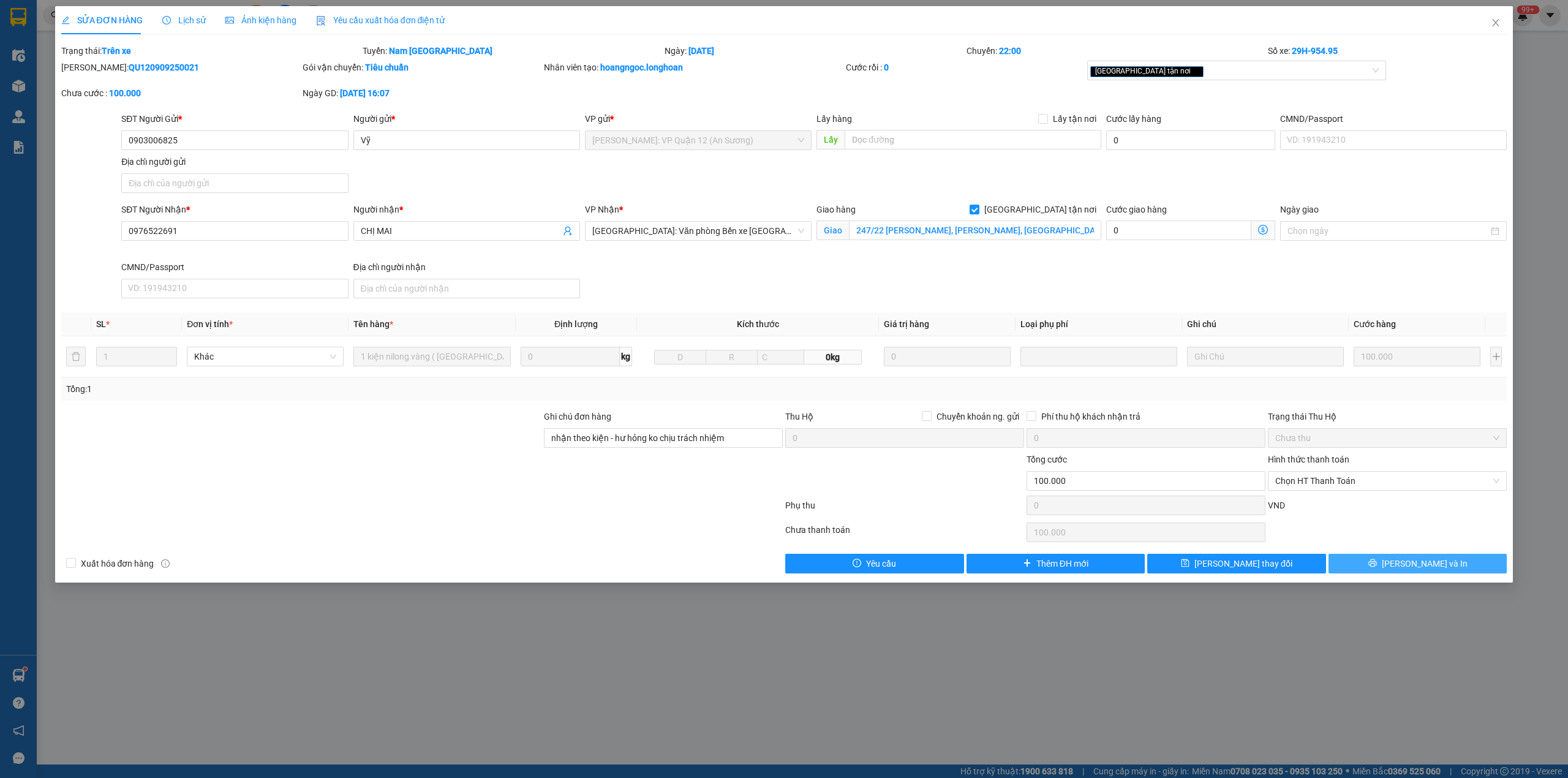
click at [1421, 570] on span "[PERSON_NAME] và In" at bounding box center [1425, 564] width 86 height 14
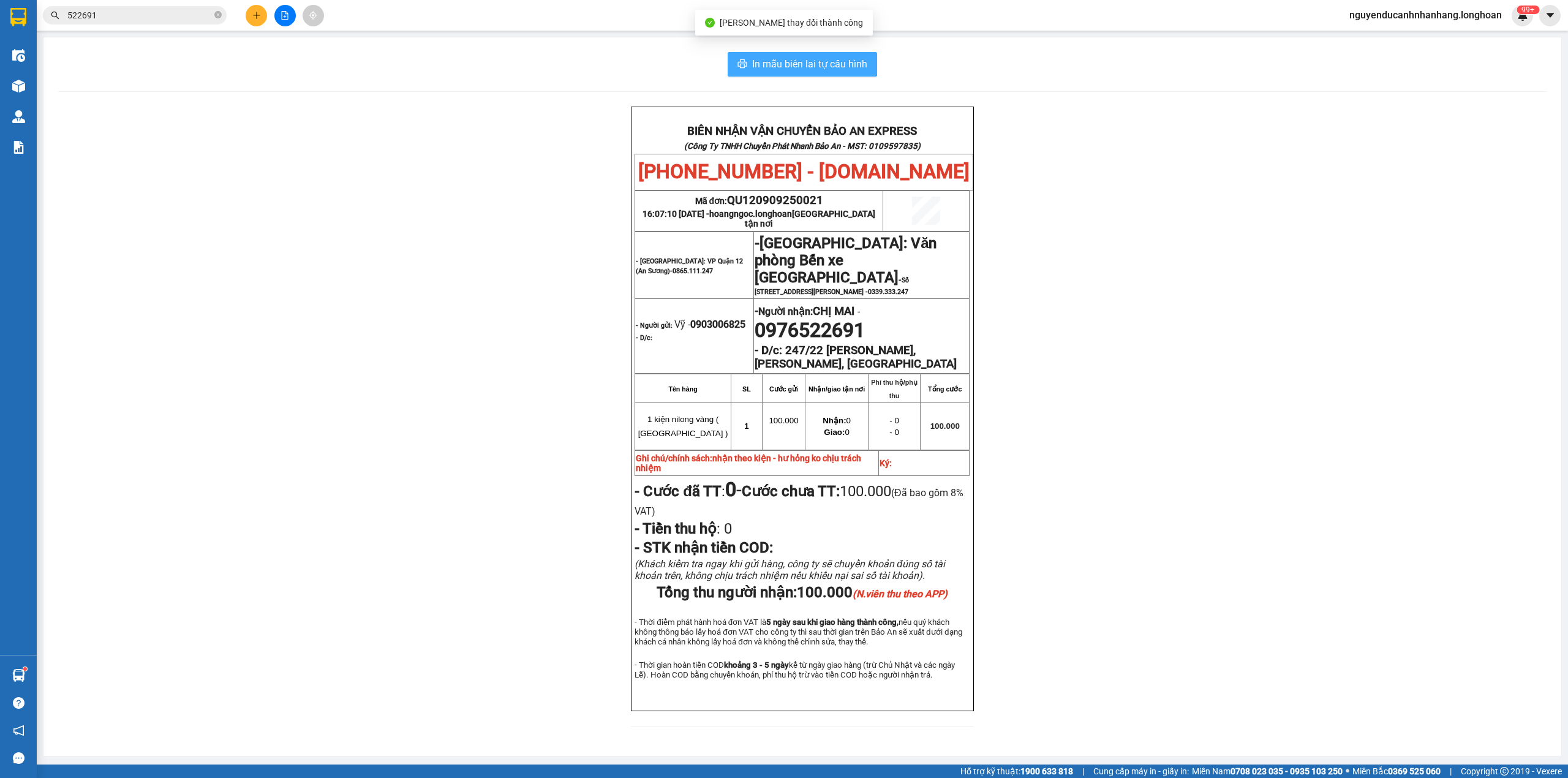
click at [803, 57] on span "In mẫu biên lai tự cấu hình" at bounding box center [810, 64] width 115 height 15
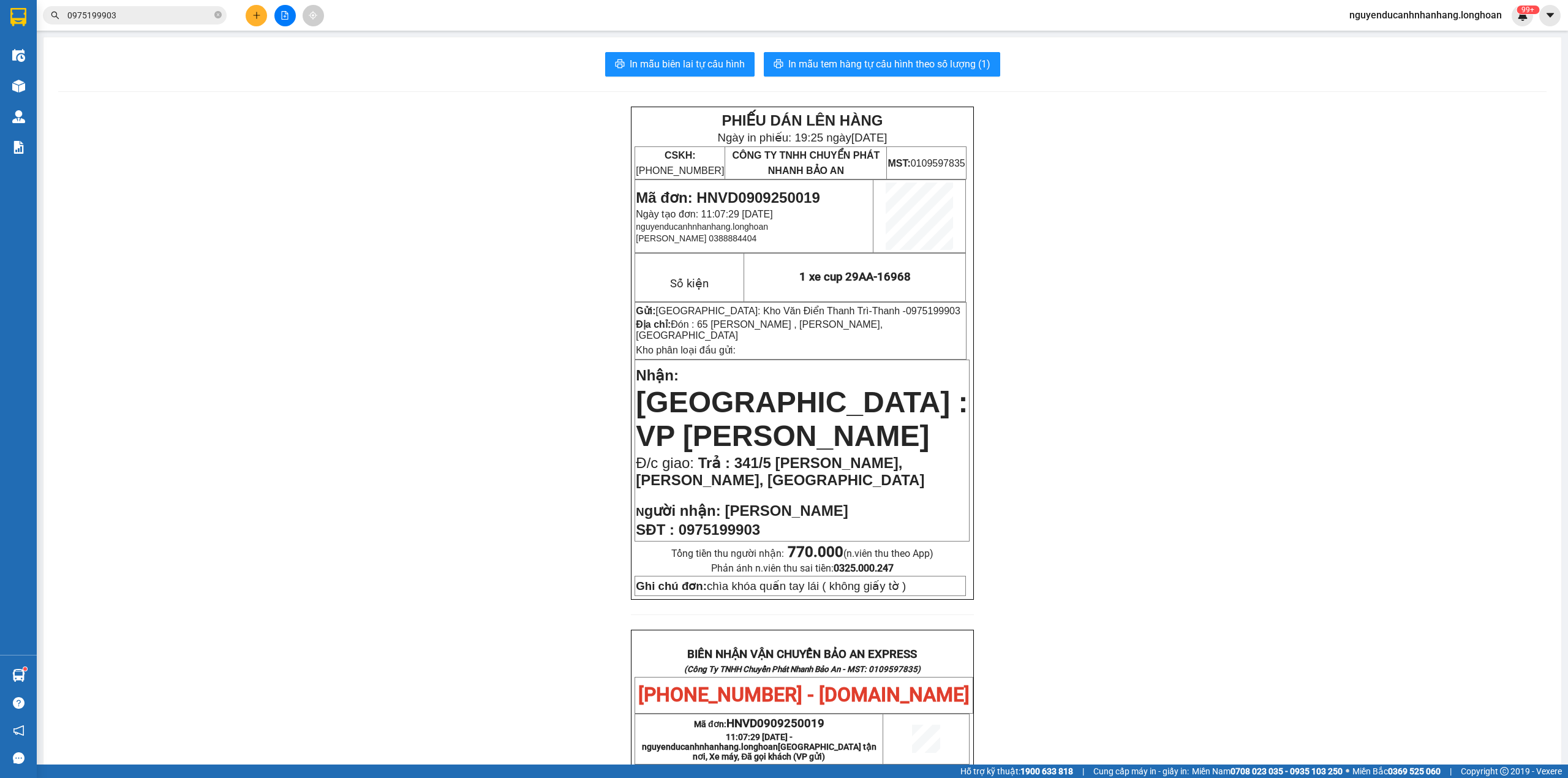
scroll to position [484, 0]
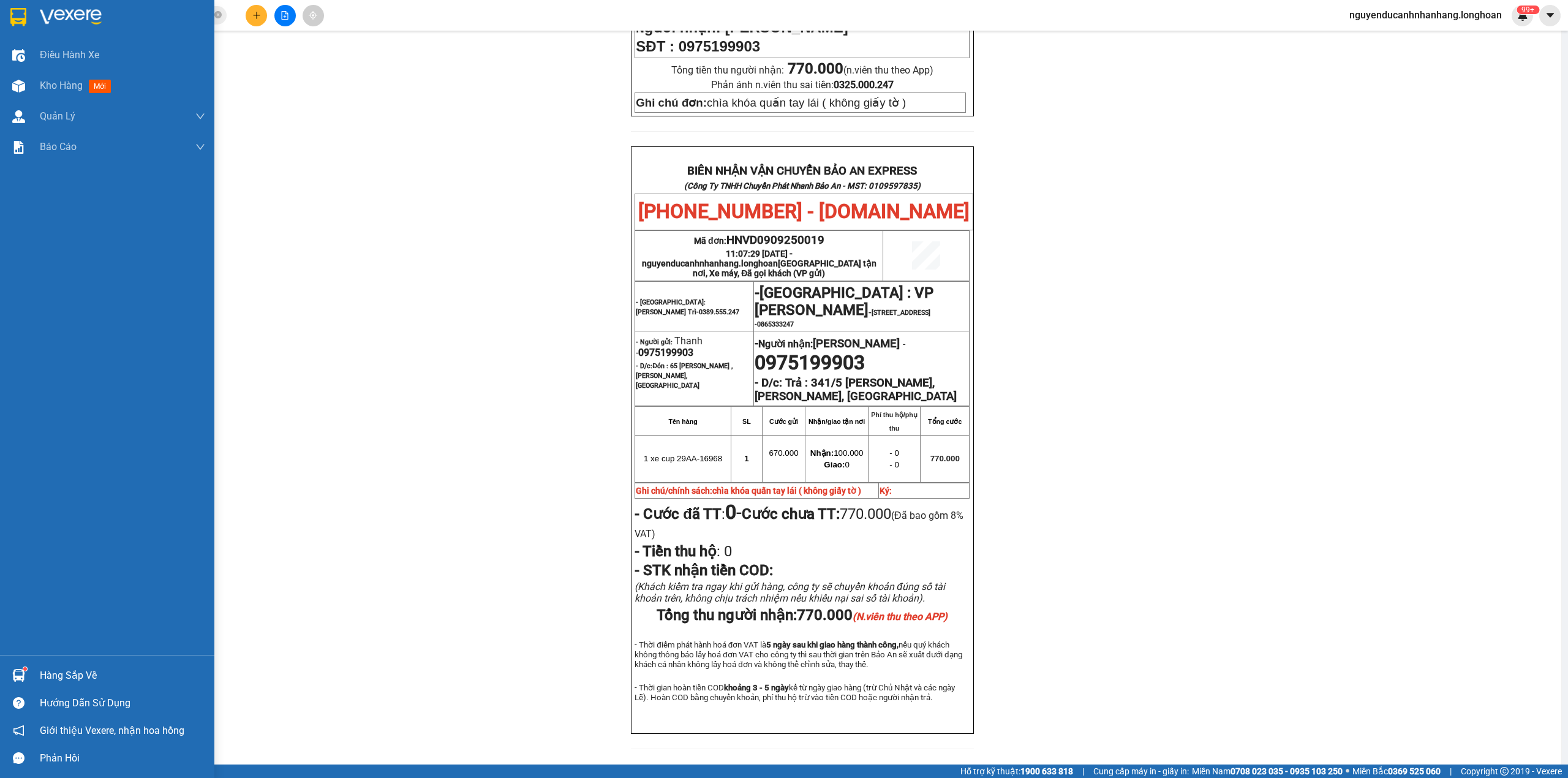
click at [21, 18] on img at bounding box center [18, 17] width 16 height 18
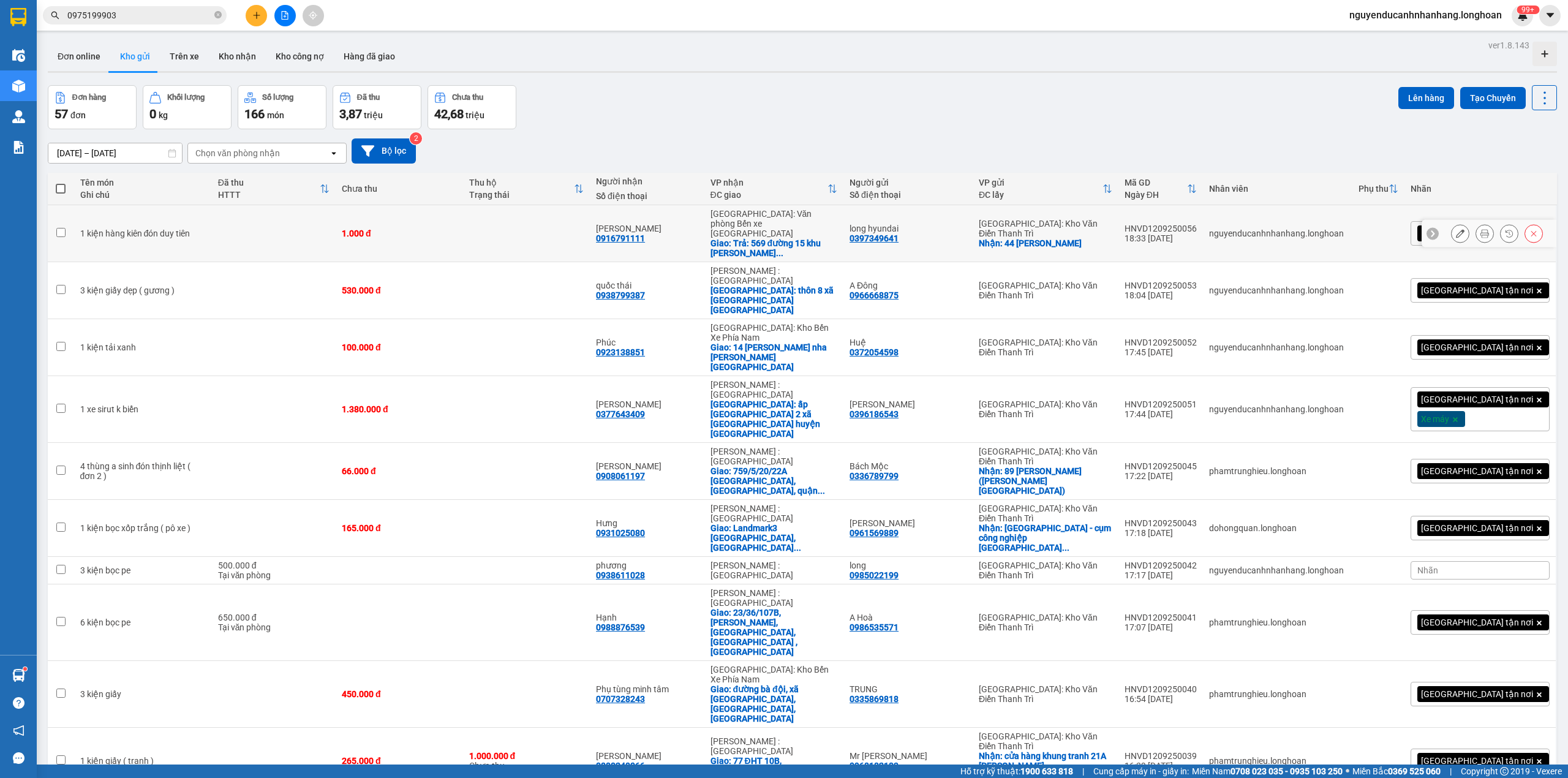
click at [1456, 233] on icon at bounding box center [1460, 233] width 9 height 9
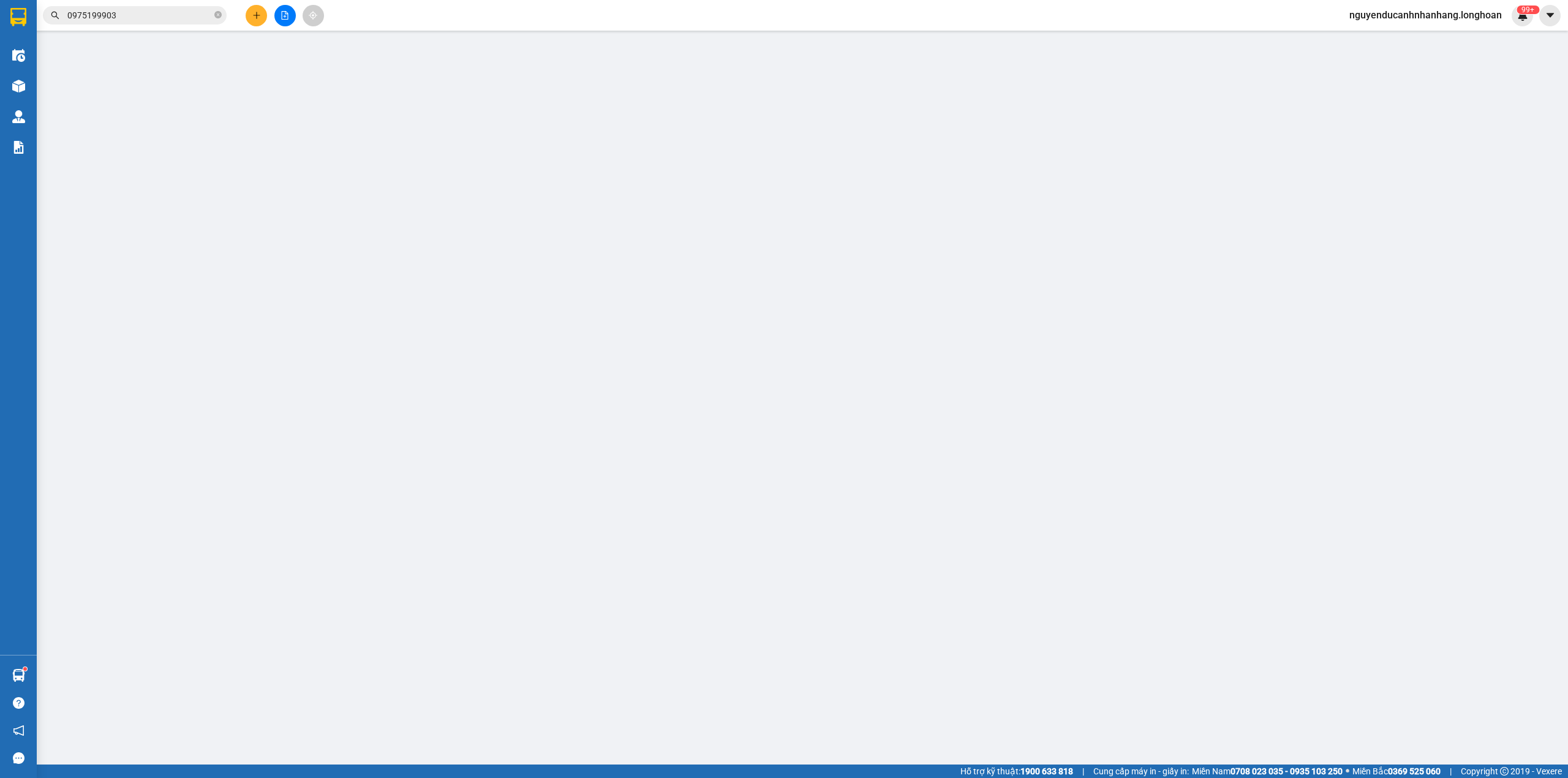
type input "0397349641"
type input "long hyundai"
checkbox input "true"
type input "44 đinh tiên hoàng duy minh duy tiên hà n"
type input "0916791111"
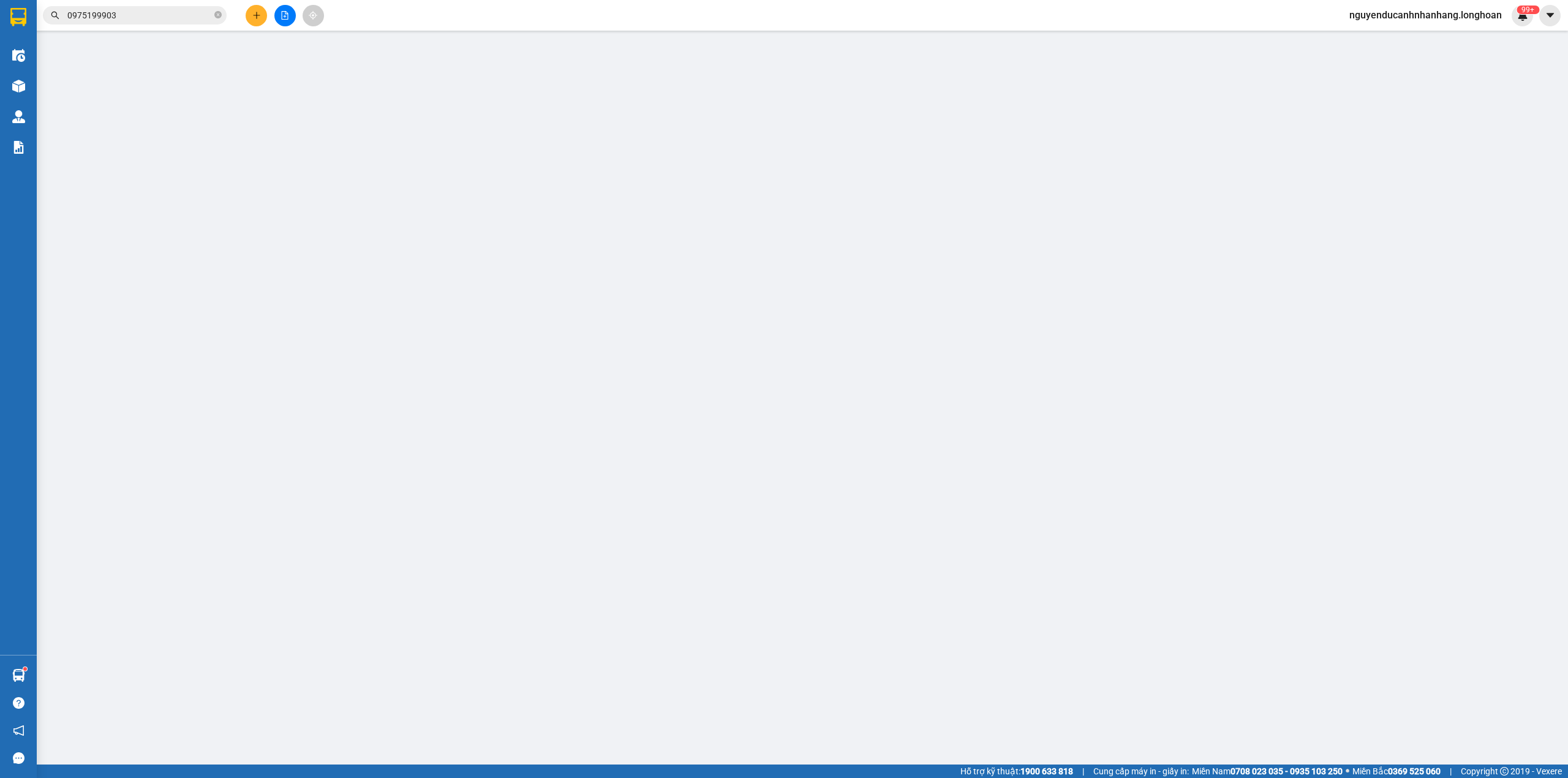
type input "[PERSON_NAME]"
checkbox input "true"
type input "Trả: 569 đường 15 khu himlam hùng vương hồng bàng hải phòng"
type input "1.000"
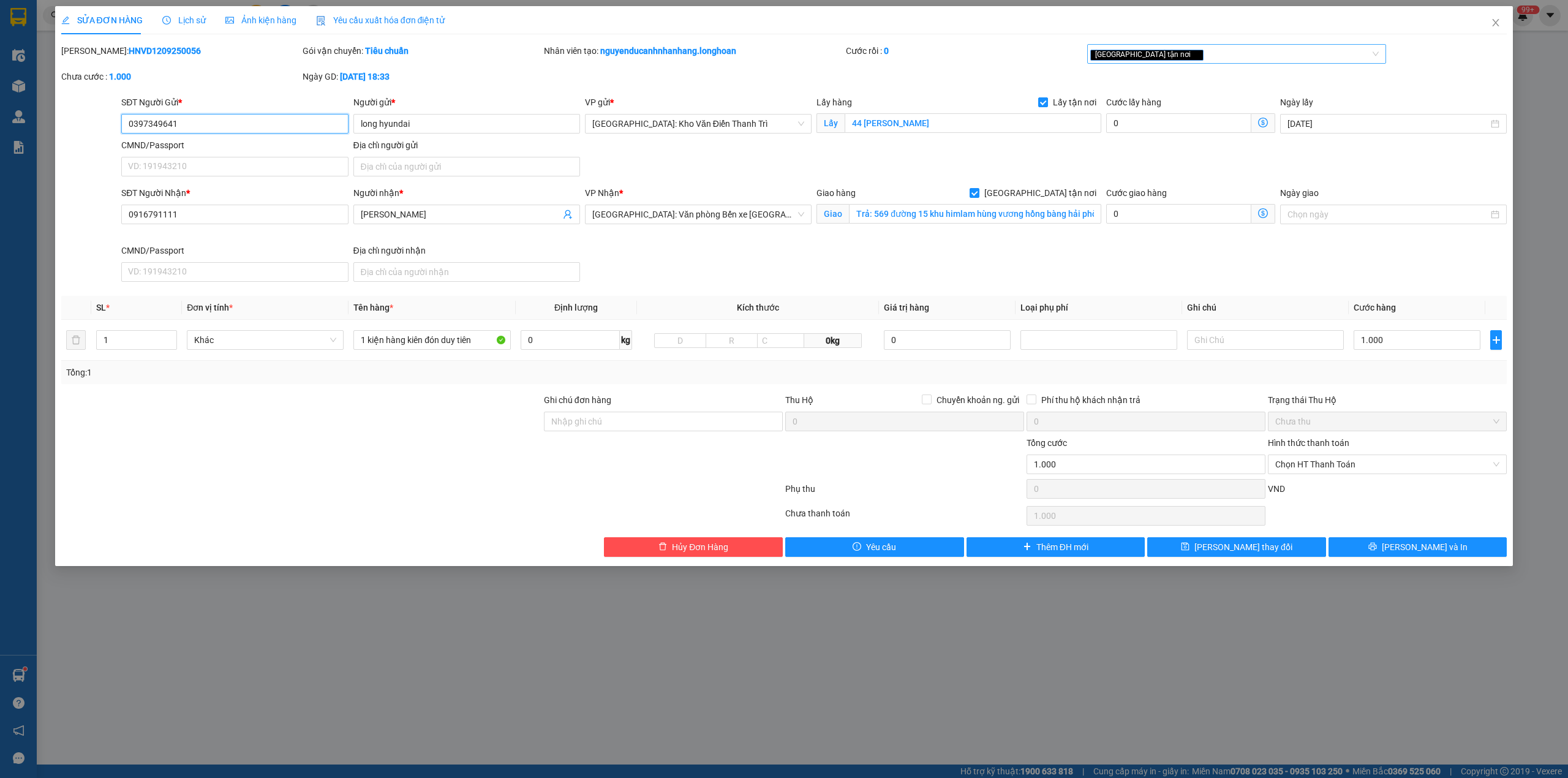
click at [1223, 62] on div "[GEOGRAPHIC_DATA] tận nơi" at bounding box center [1236, 53] width 299 height 20
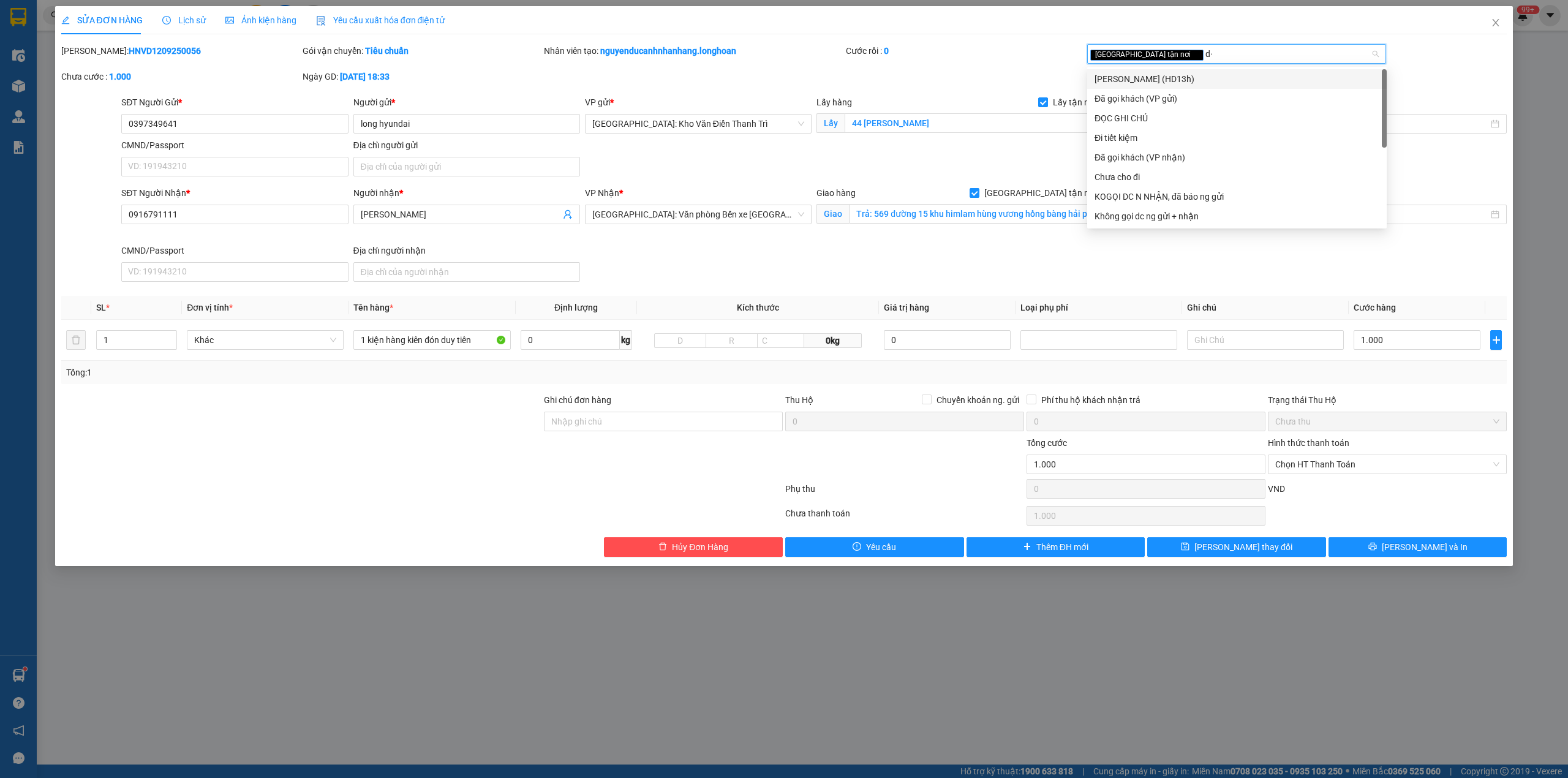
type input "d"
type input "đã"
click at [1165, 84] on div "Đã gọi khách (VP gửi)" at bounding box center [1237, 79] width 285 height 14
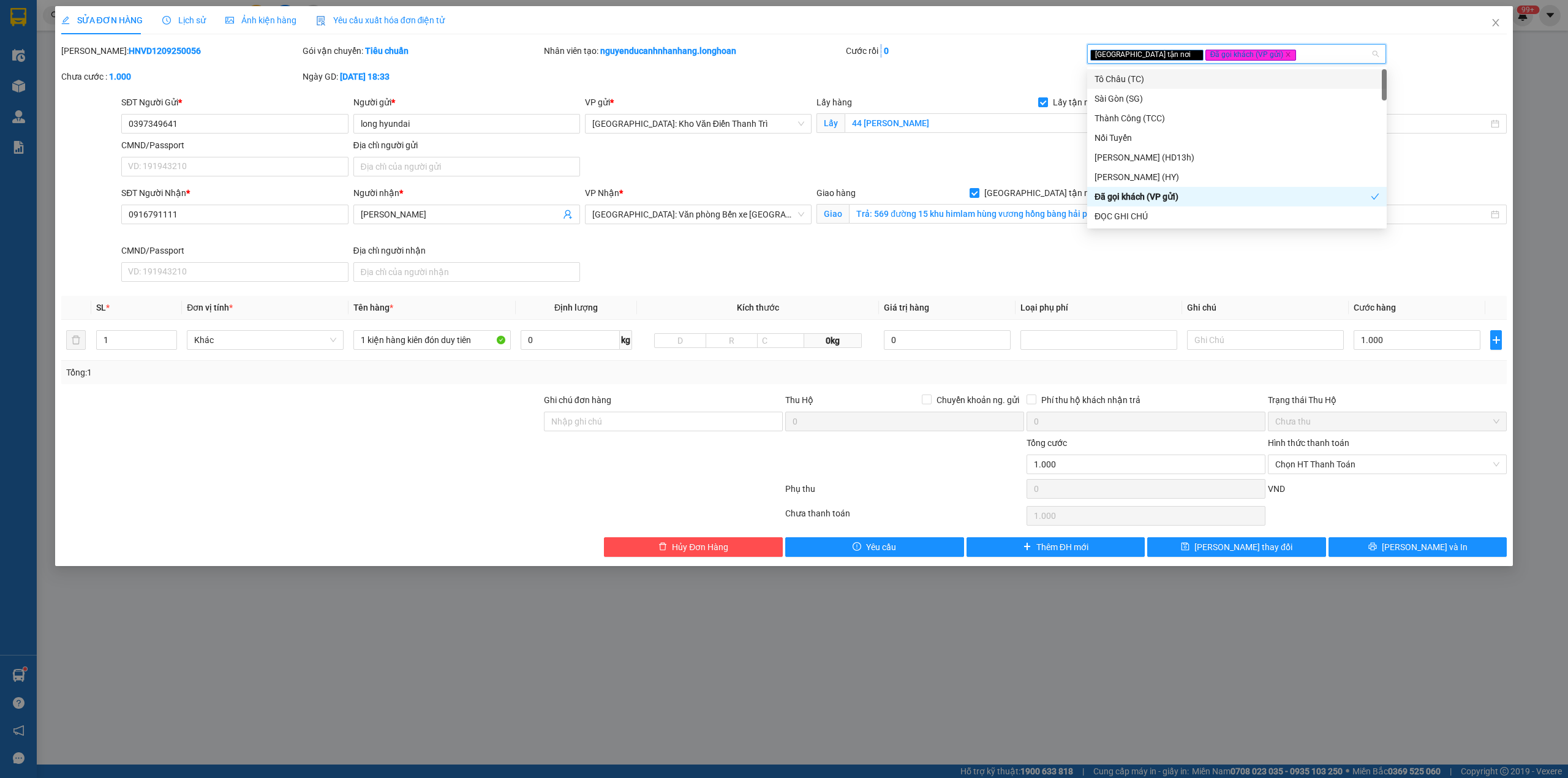
click at [880, 51] on div "Cước rồi : 0" at bounding box center [965, 51] width 239 height 14
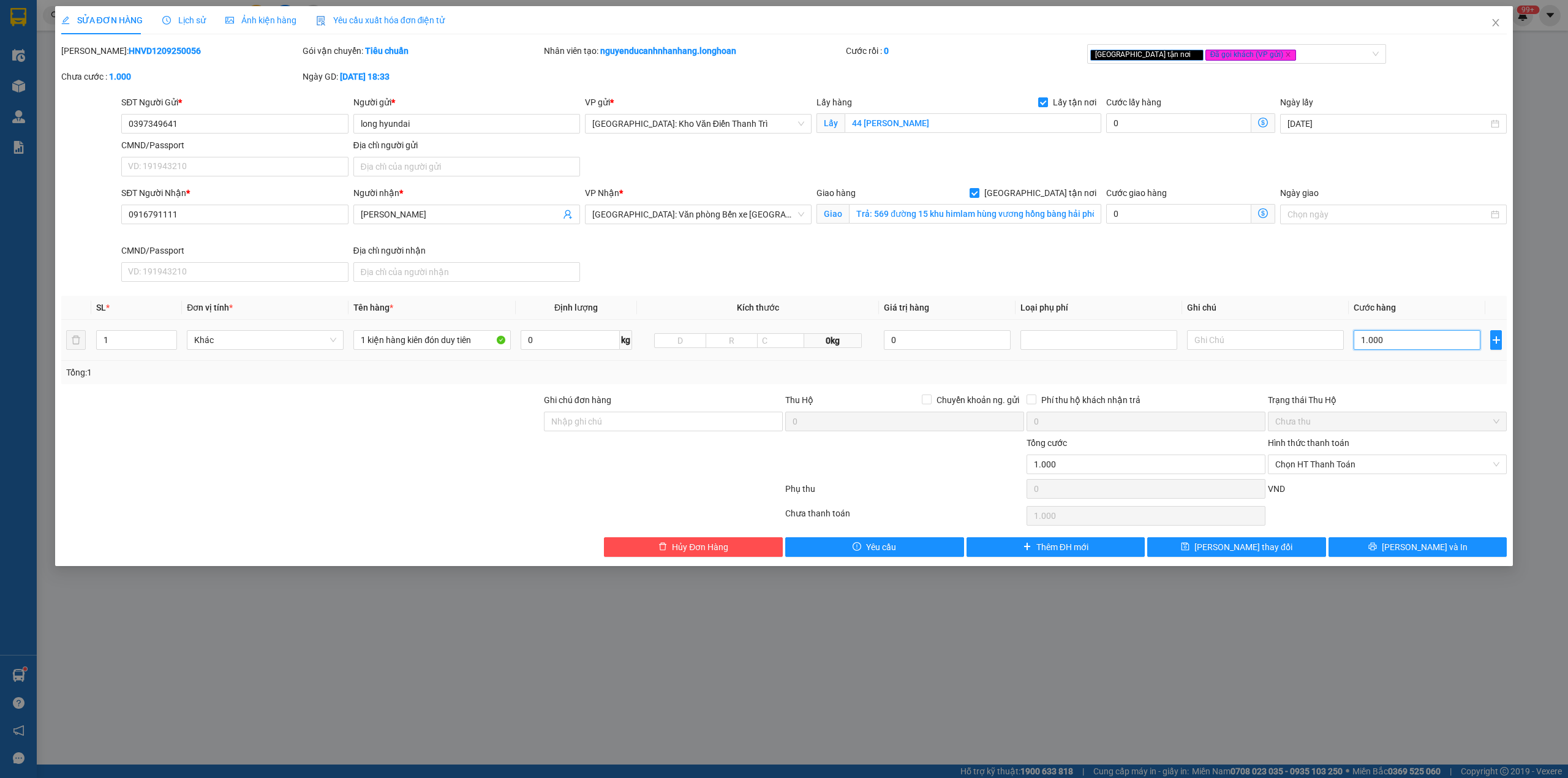
click at [1398, 337] on input "1.000" at bounding box center [1417, 340] width 127 height 20
type input "1"
type input "0"
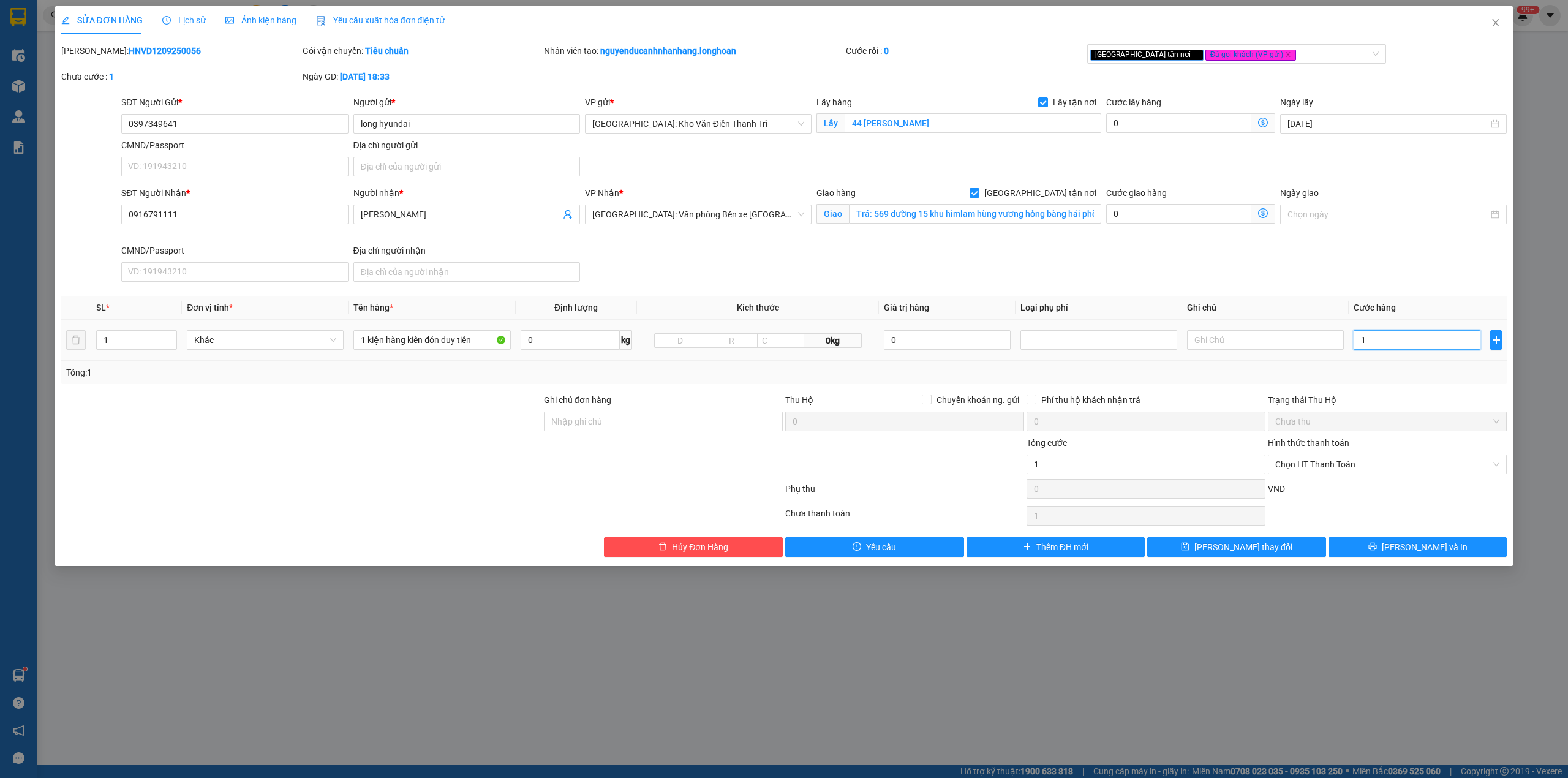
type input "0"
type input "1 k"
type input "1"
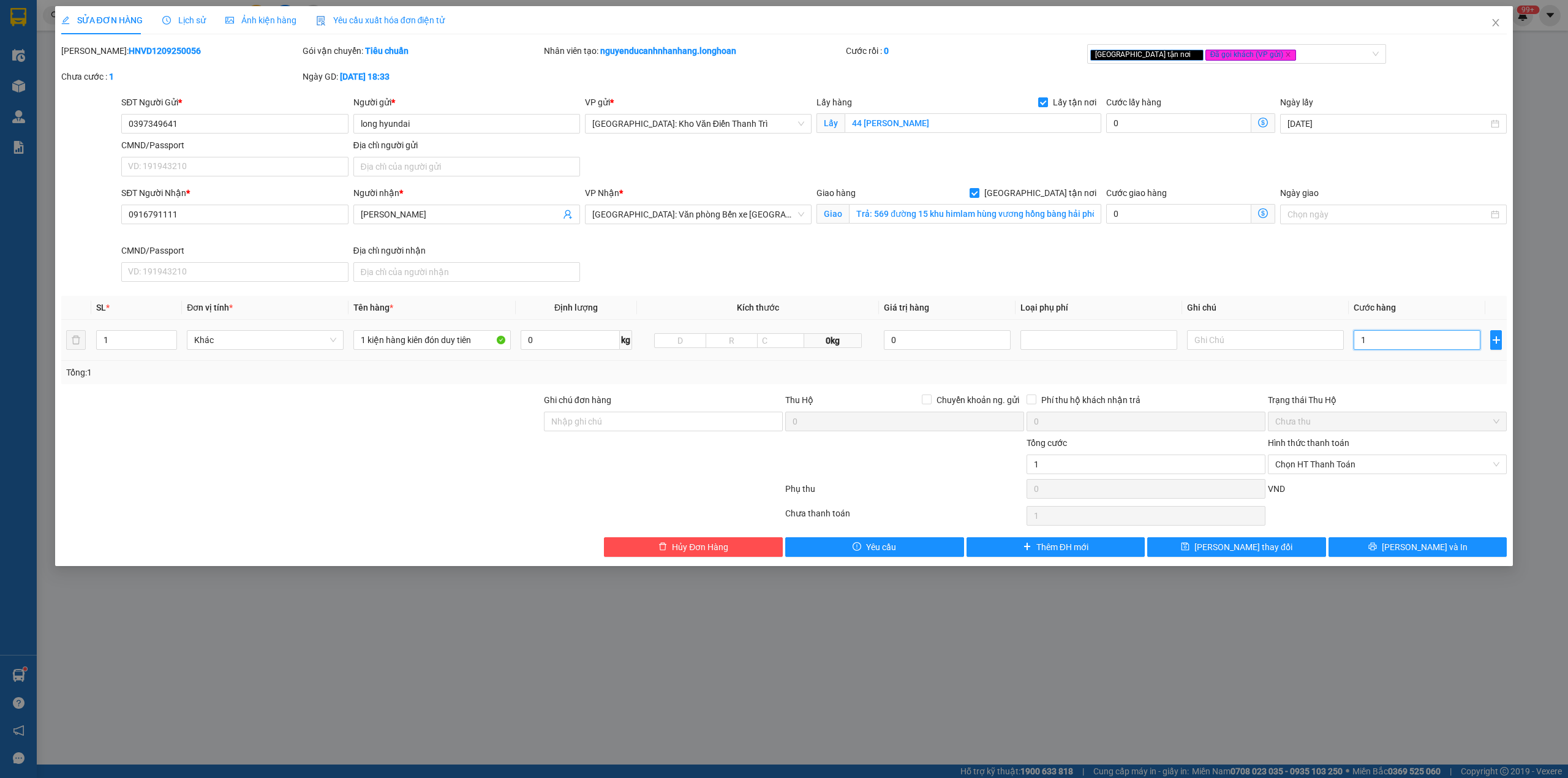
type input "0"
click at [1399, 338] on input "1 kiện bọc xốp nổ nhỏ" at bounding box center [1417, 340] width 127 height 20
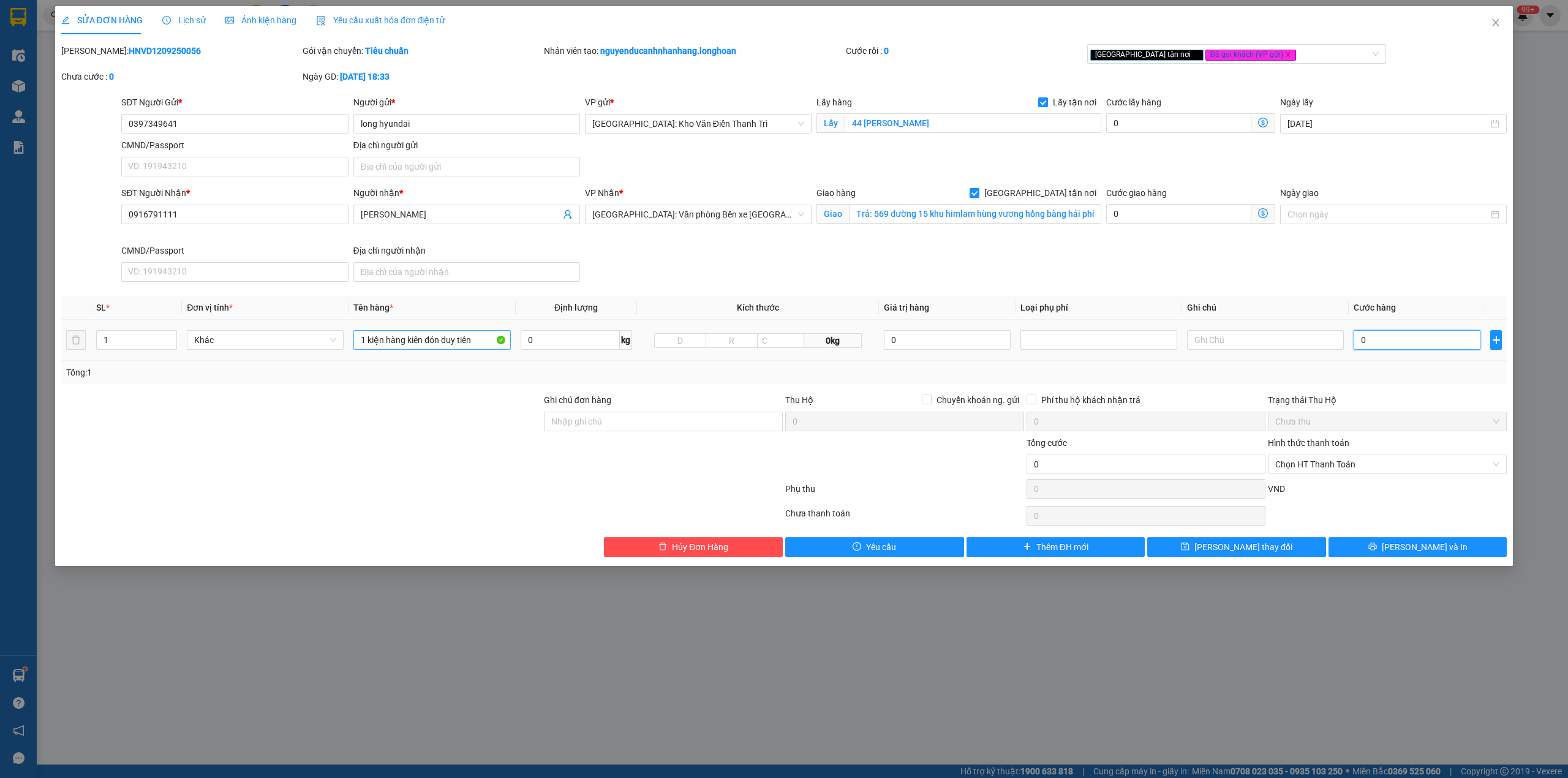
type input "0"
click at [439, 338] on input "1 kiện hàng kiên đón duy tiên" at bounding box center [432, 340] width 157 height 20
paste input "bọc xốp nổ nhỏ"
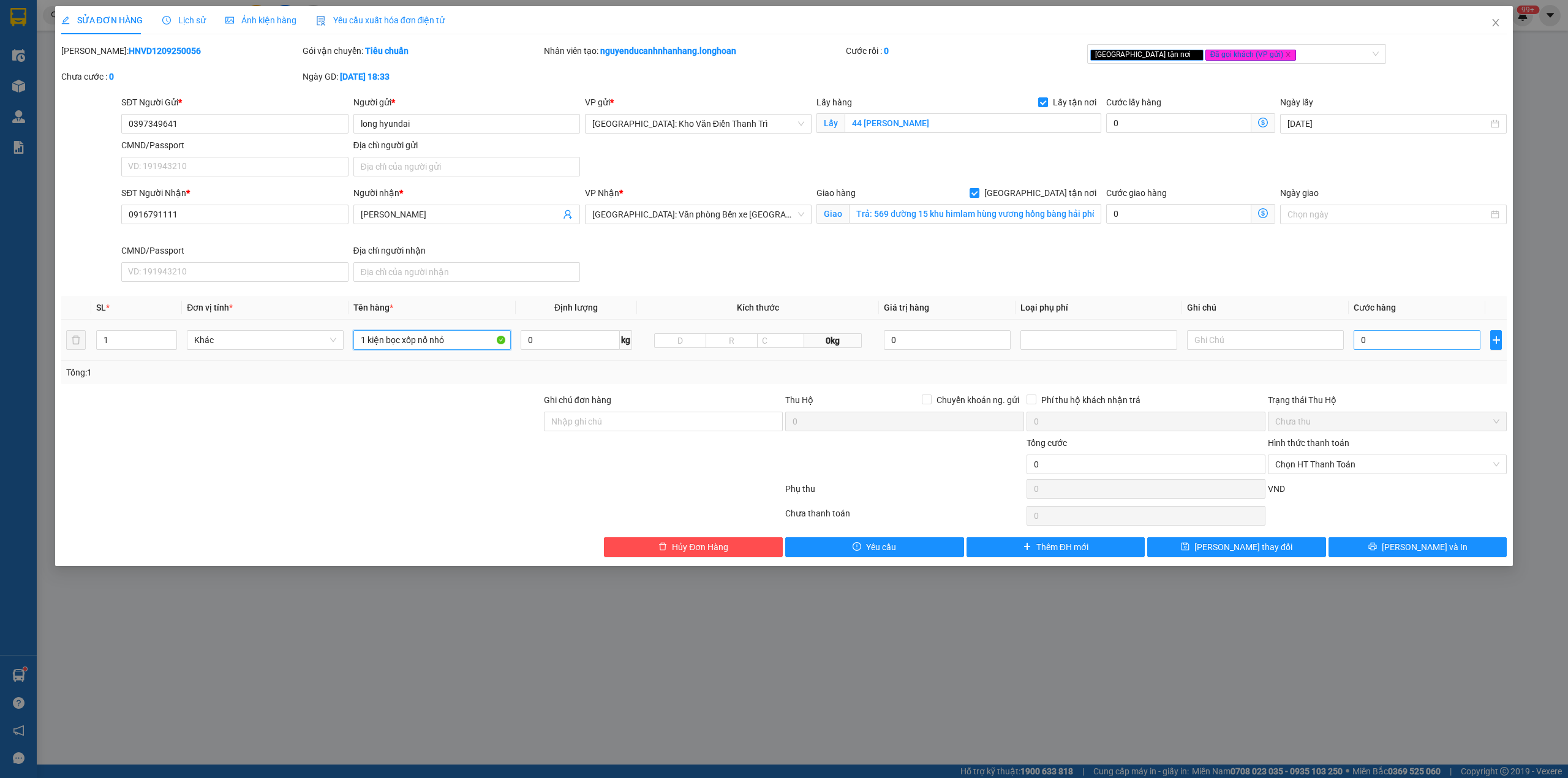
type input "1 kiện bọc xốp nổ nhỏ"
click at [1428, 339] on input "0" at bounding box center [1417, 340] width 127 height 20
type input "8"
type input "80"
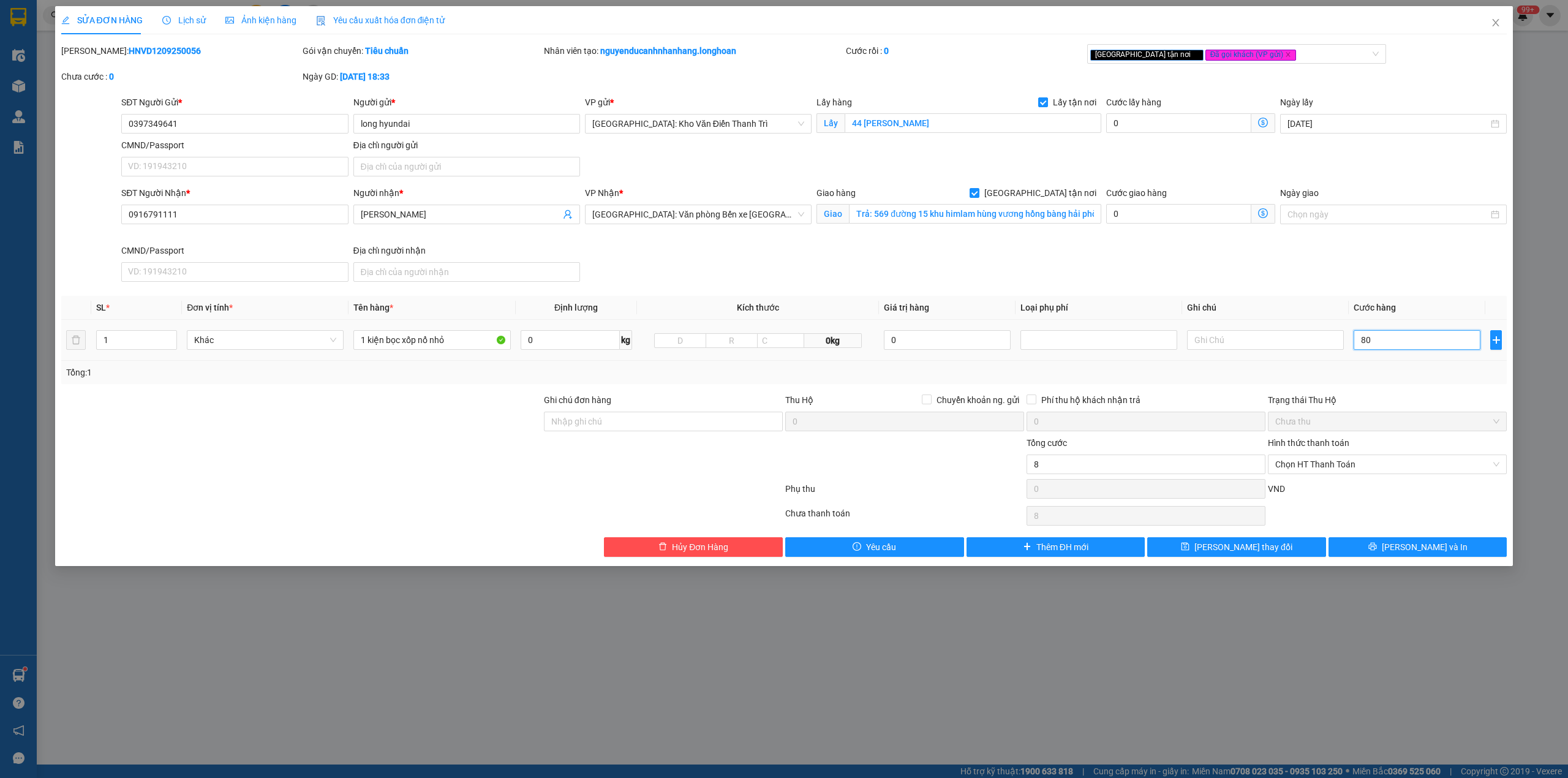
type input "80"
type input "80.000"
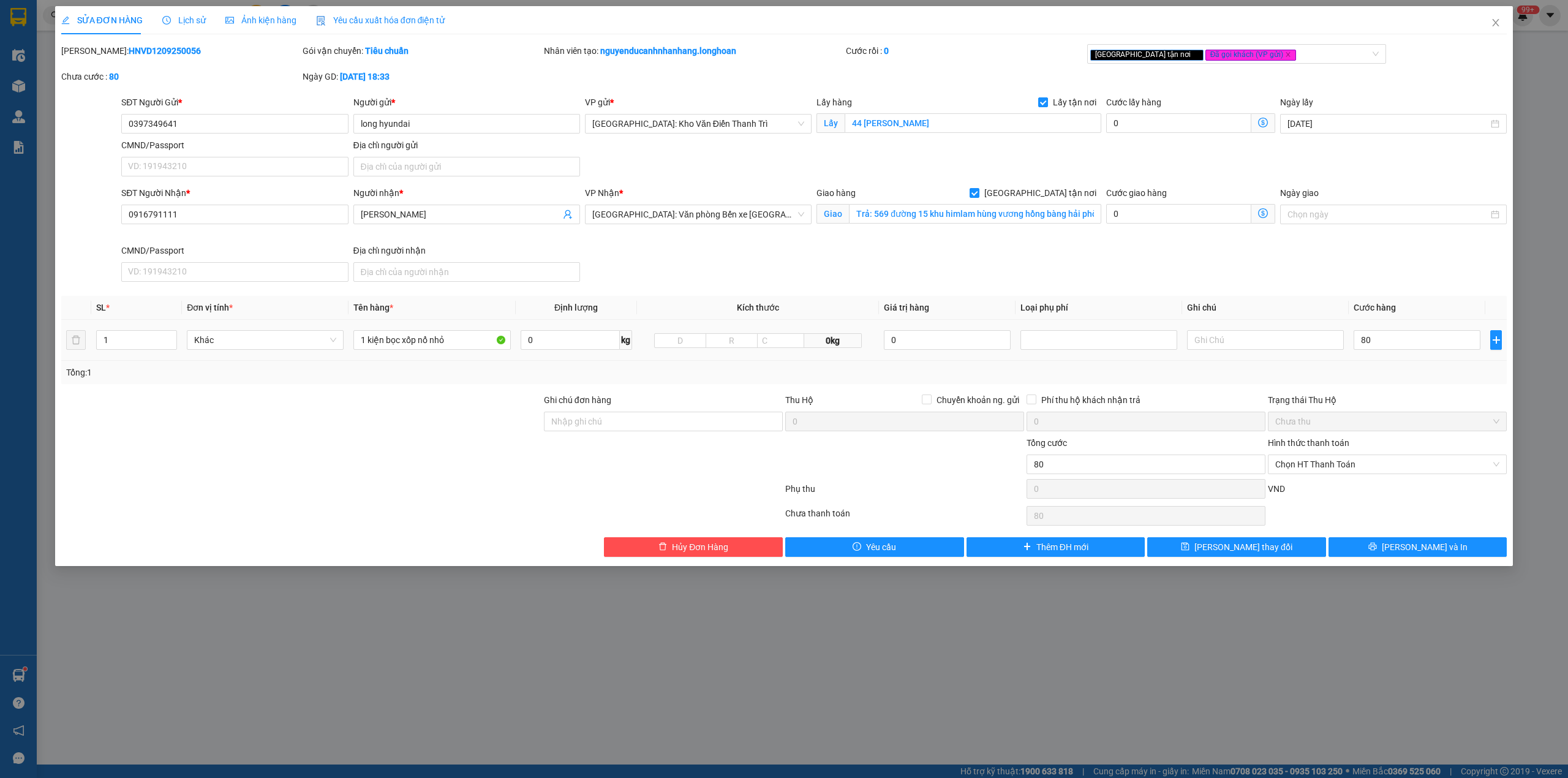
type input "80.000"
click at [1356, 360] on td "80.000" at bounding box center [1417, 340] width 136 height 41
click at [671, 419] on input "Ghi chú đơn hàng" at bounding box center [663, 421] width 239 height 20
type input "nhận nguyên kiện,giao nguyên kiện,bể vỡ khồng đền, XIN NHẸ TAY"
click at [704, 388] on div "Total Paid Fee 0 Total UnPaid Fee 1.000 Cash Collection Total Fee Mã ĐH: HNVD12…" at bounding box center [784, 300] width 1446 height 513
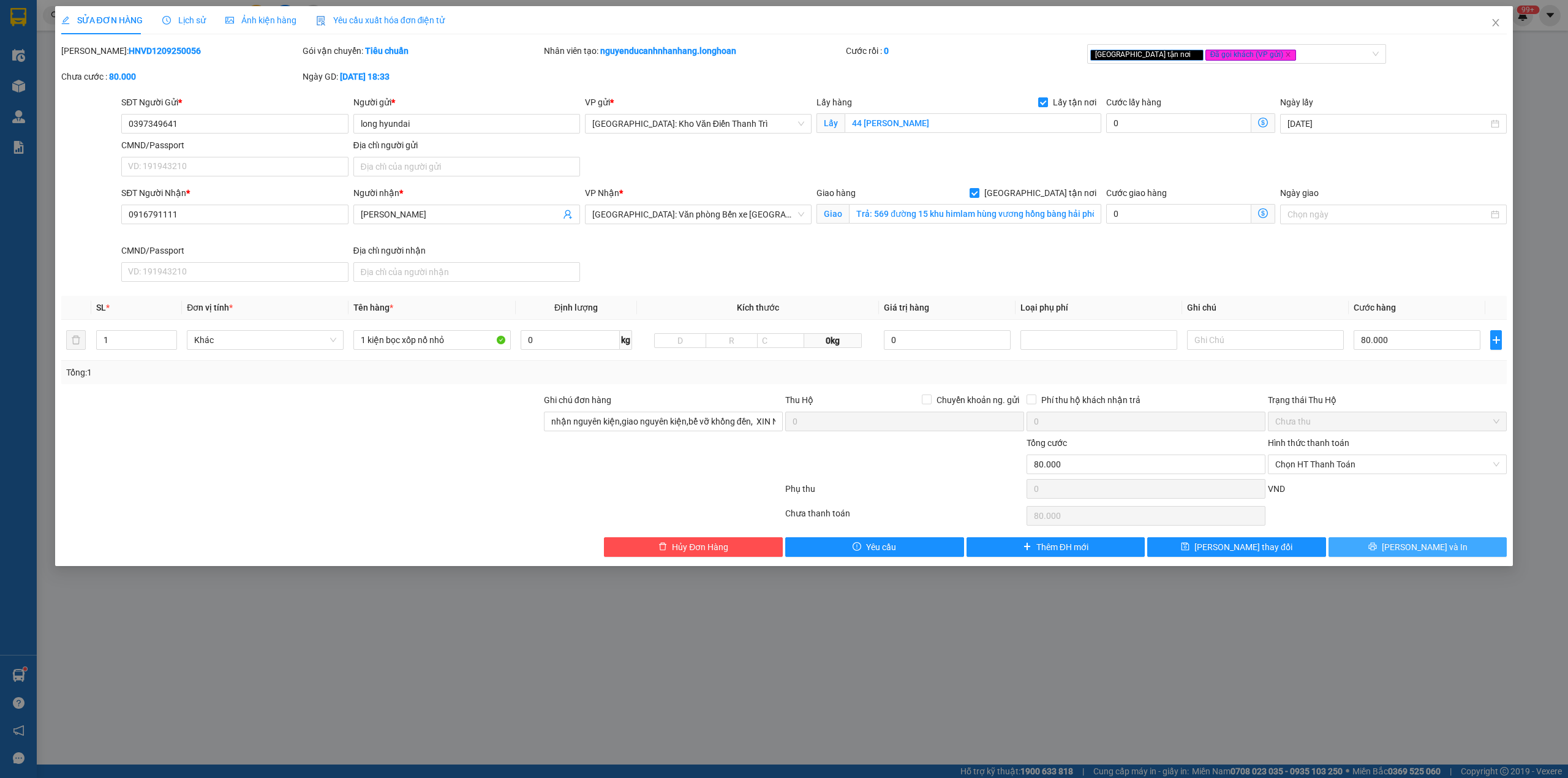
click at [1417, 549] on span "[PERSON_NAME] và In" at bounding box center [1425, 547] width 86 height 14
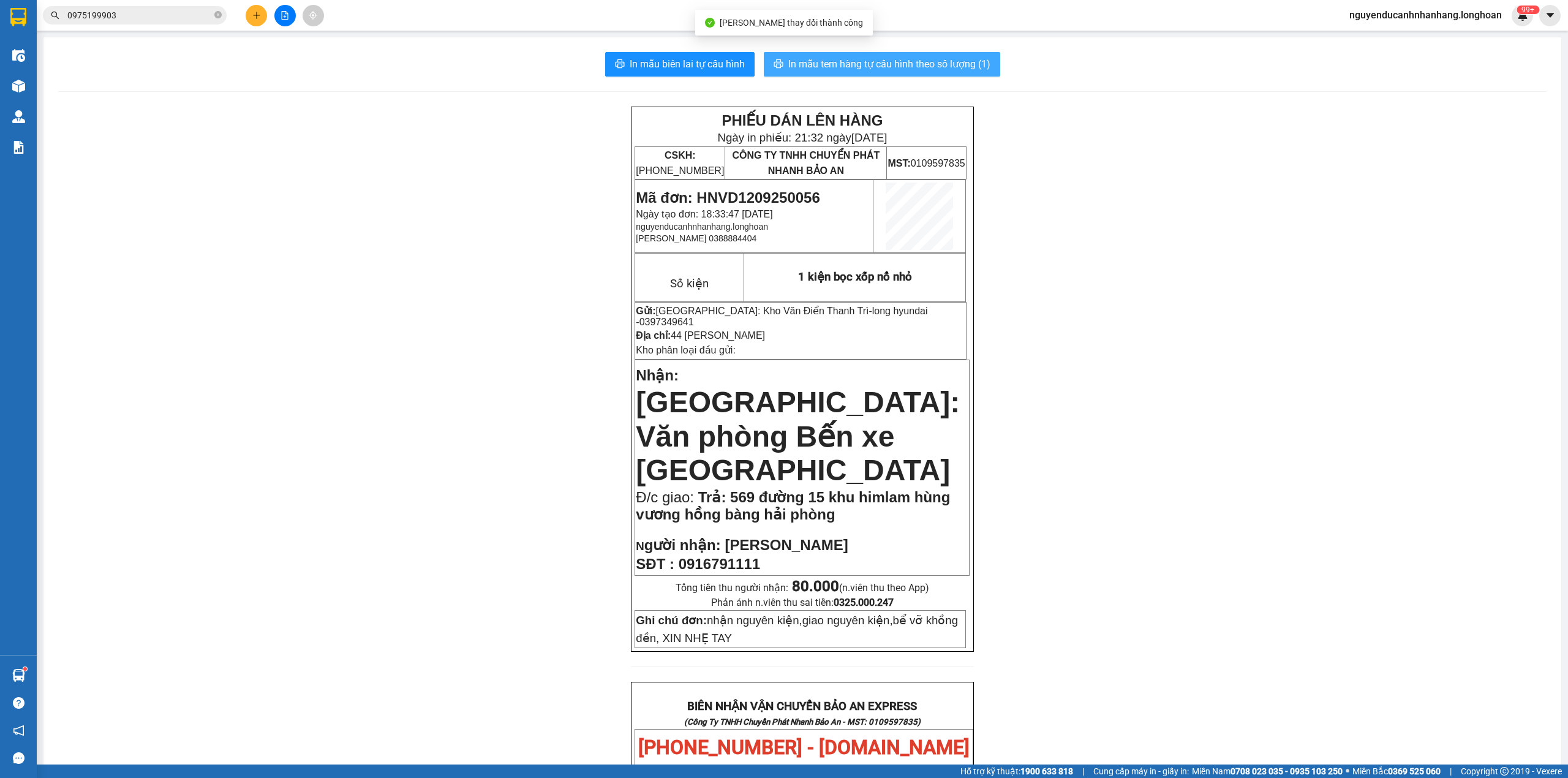
click at [884, 74] on button "In mẫu tem hàng tự cấu hình theo số lượng (1)" at bounding box center [882, 64] width 236 height 25
